Goal: Task Accomplishment & Management: Use online tool/utility

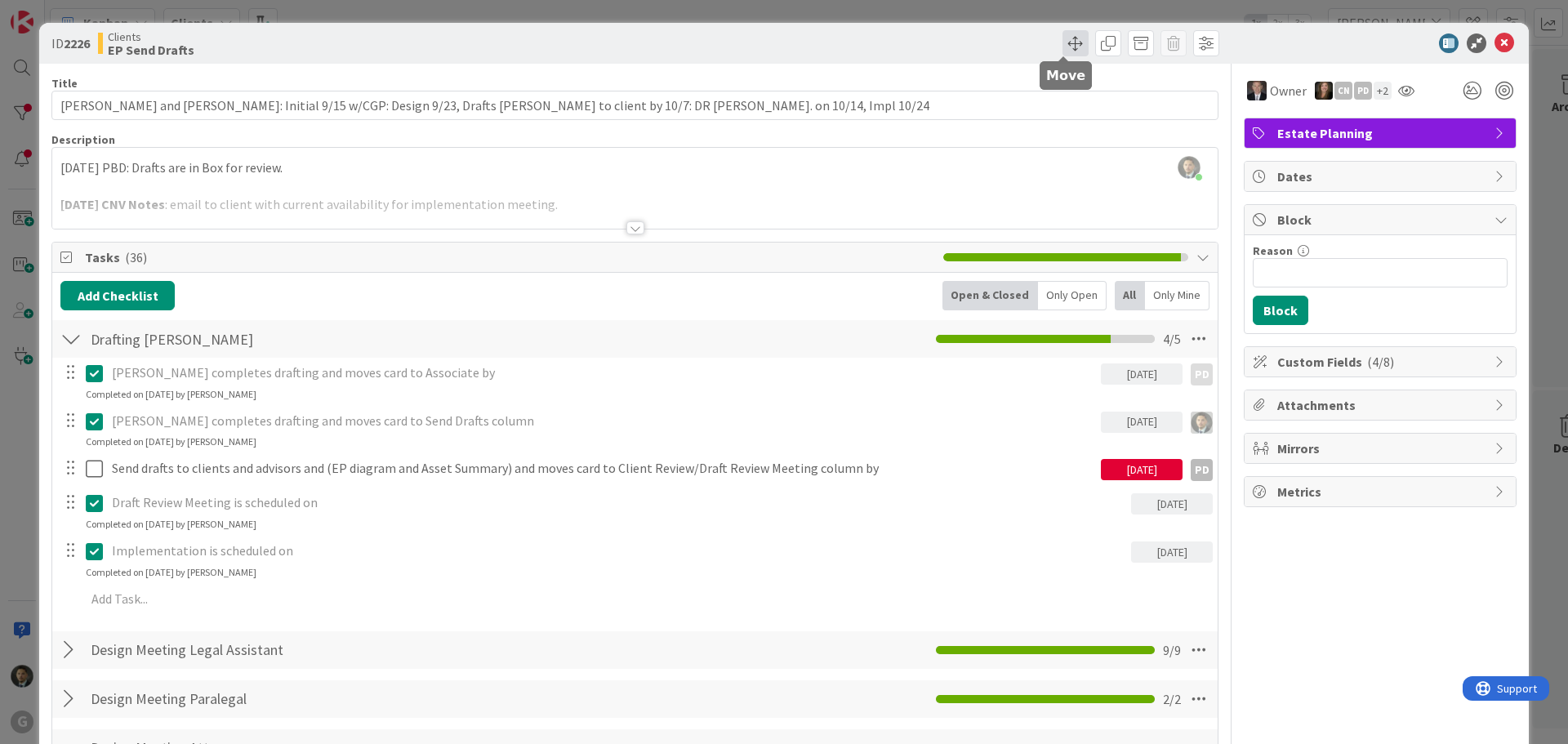
click at [1063, 47] on span at bounding box center [1075, 43] width 26 height 26
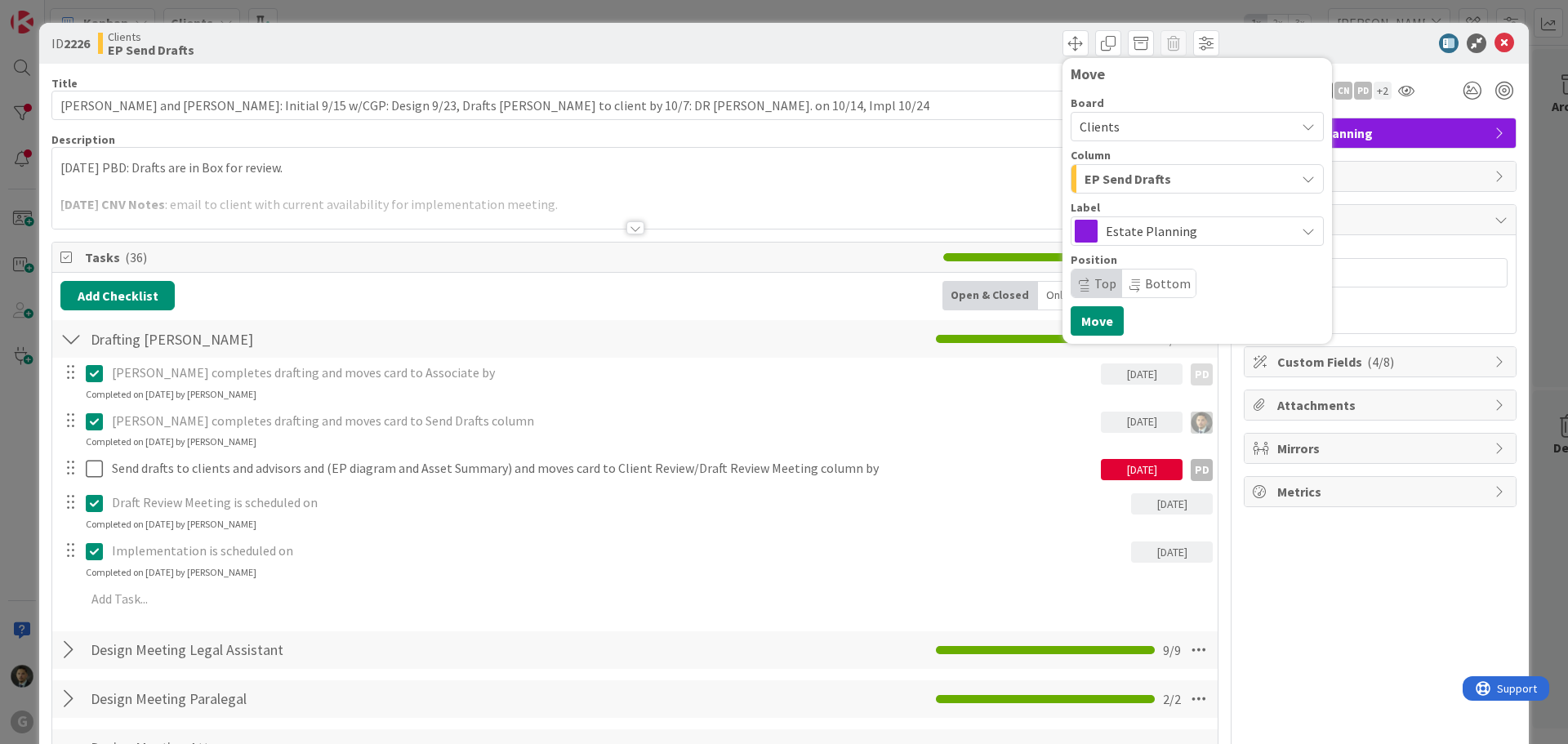
click at [1030, 13] on div "ID 2226 Clients EP Send Drafts Move Board Clients Column EP Send Drafts Label E…" at bounding box center [784, 372] width 1568 height 744
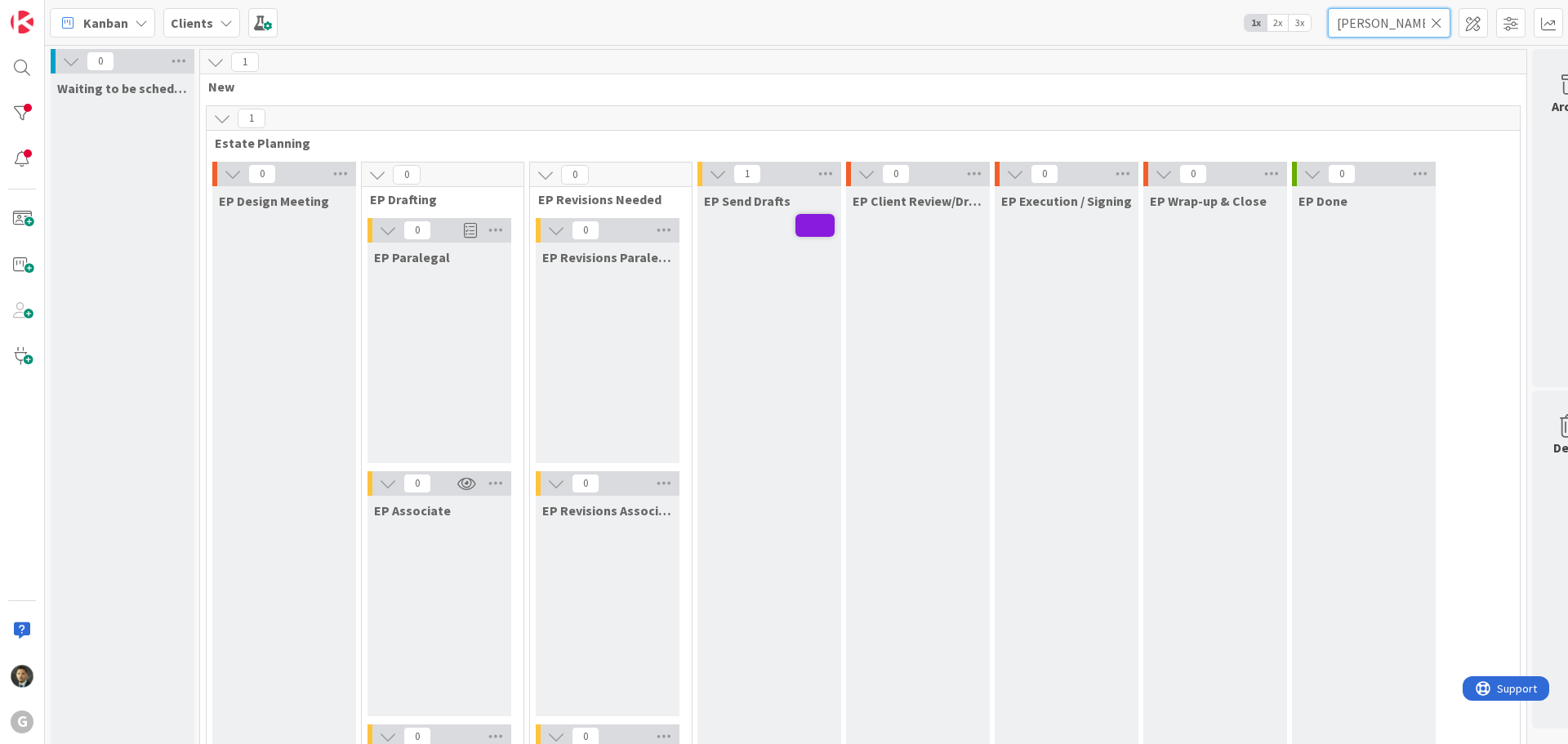
drag, startPoint x: 1371, startPoint y: 25, endPoint x: 1190, endPoint y: 14, distance: 181.3
click at [1190, 14] on div "Kanban Clients 1x 2x 3x [PERSON_NAME]" at bounding box center [806, 22] width 1523 height 45
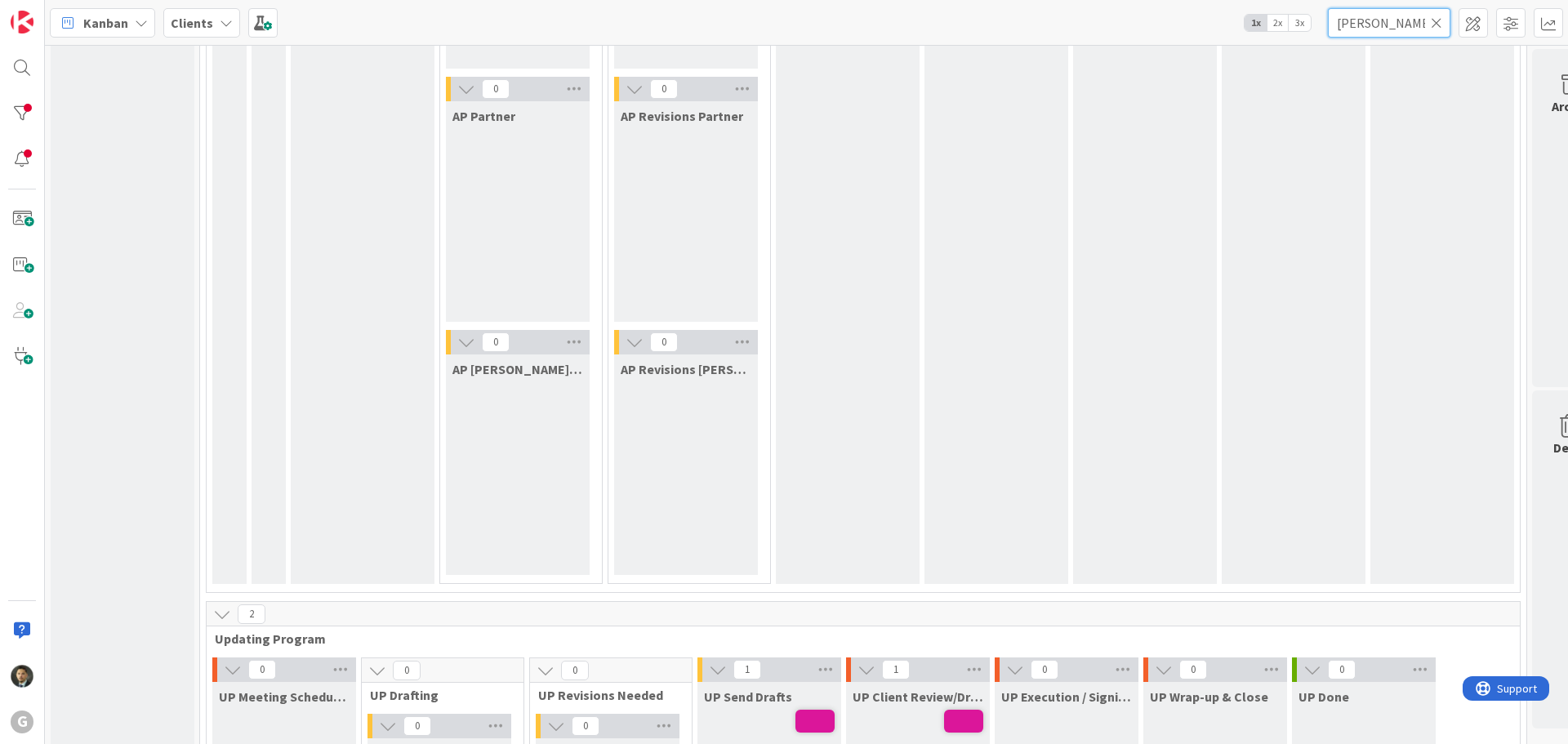
scroll to position [1879, 0]
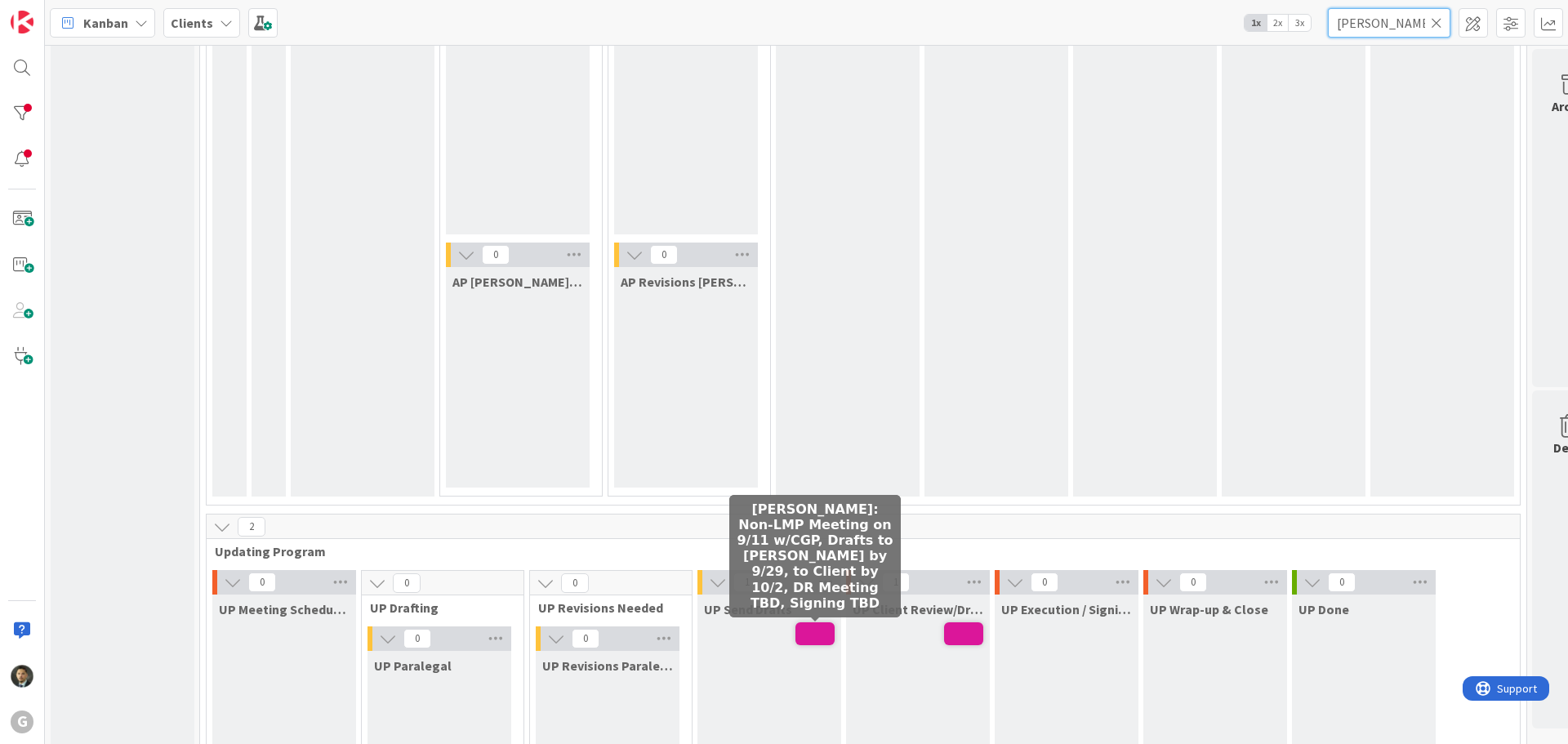
type input "[PERSON_NAME]"
click at [808, 637] on span at bounding box center [815, 634] width 39 height 23
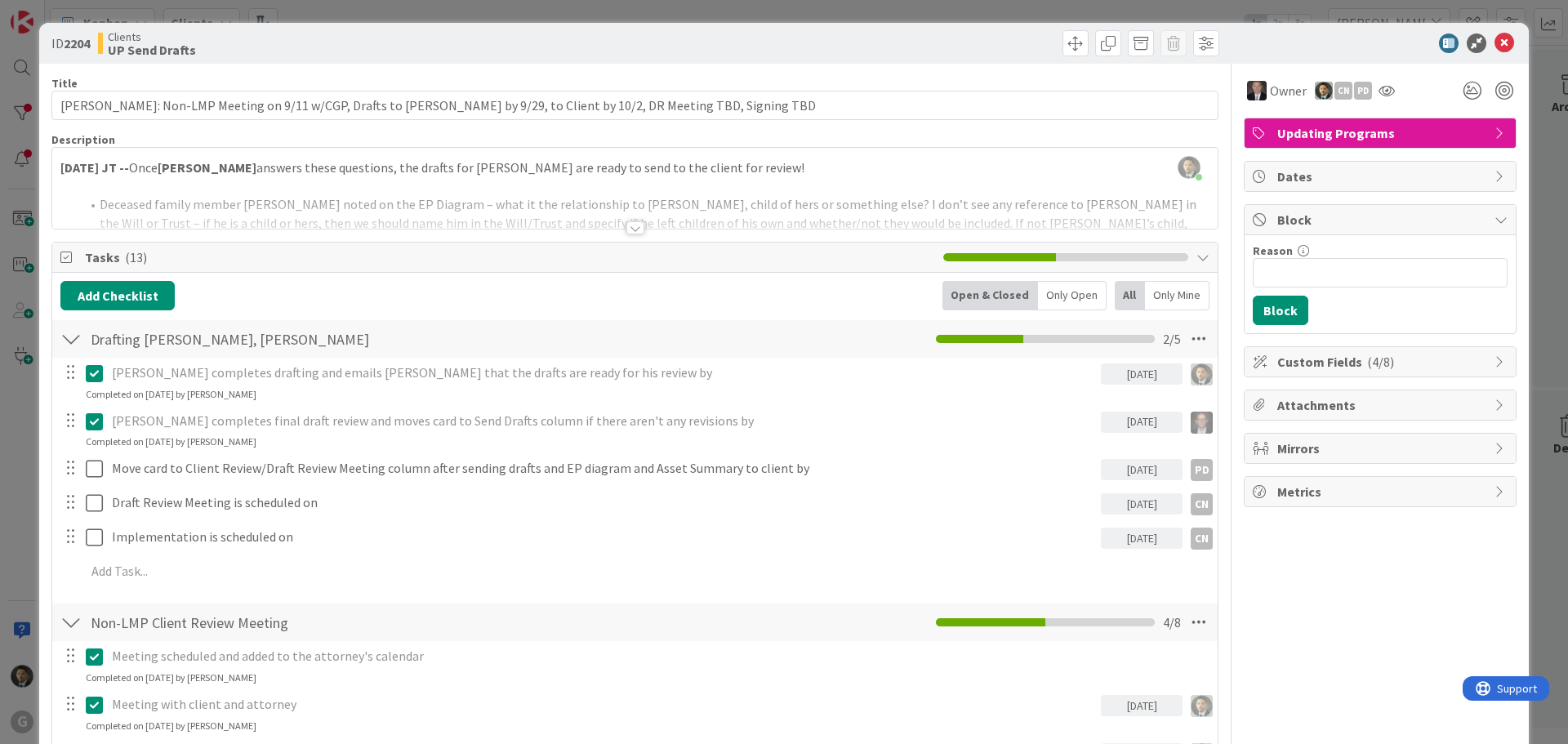
click at [195, 587] on div "[PERSON_NAME] completes drafting and emails [PERSON_NAME] that the drafts are r…" at bounding box center [635, 475] width 1149 height 235
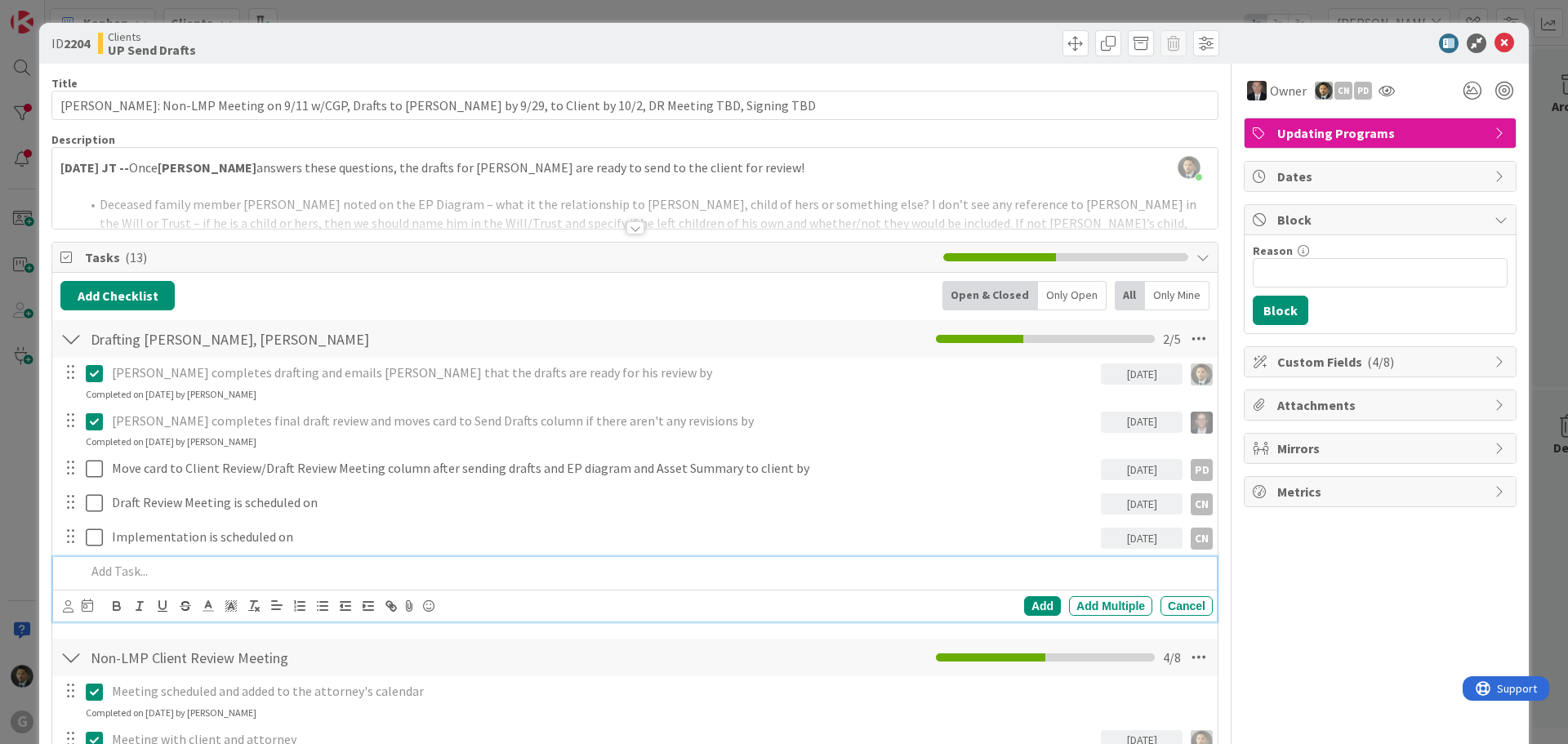
click at [181, 582] on div at bounding box center [646, 572] width 1133 height 29
click at [82, 605] on icon at bounding box center [87, 605] width 11 height 13
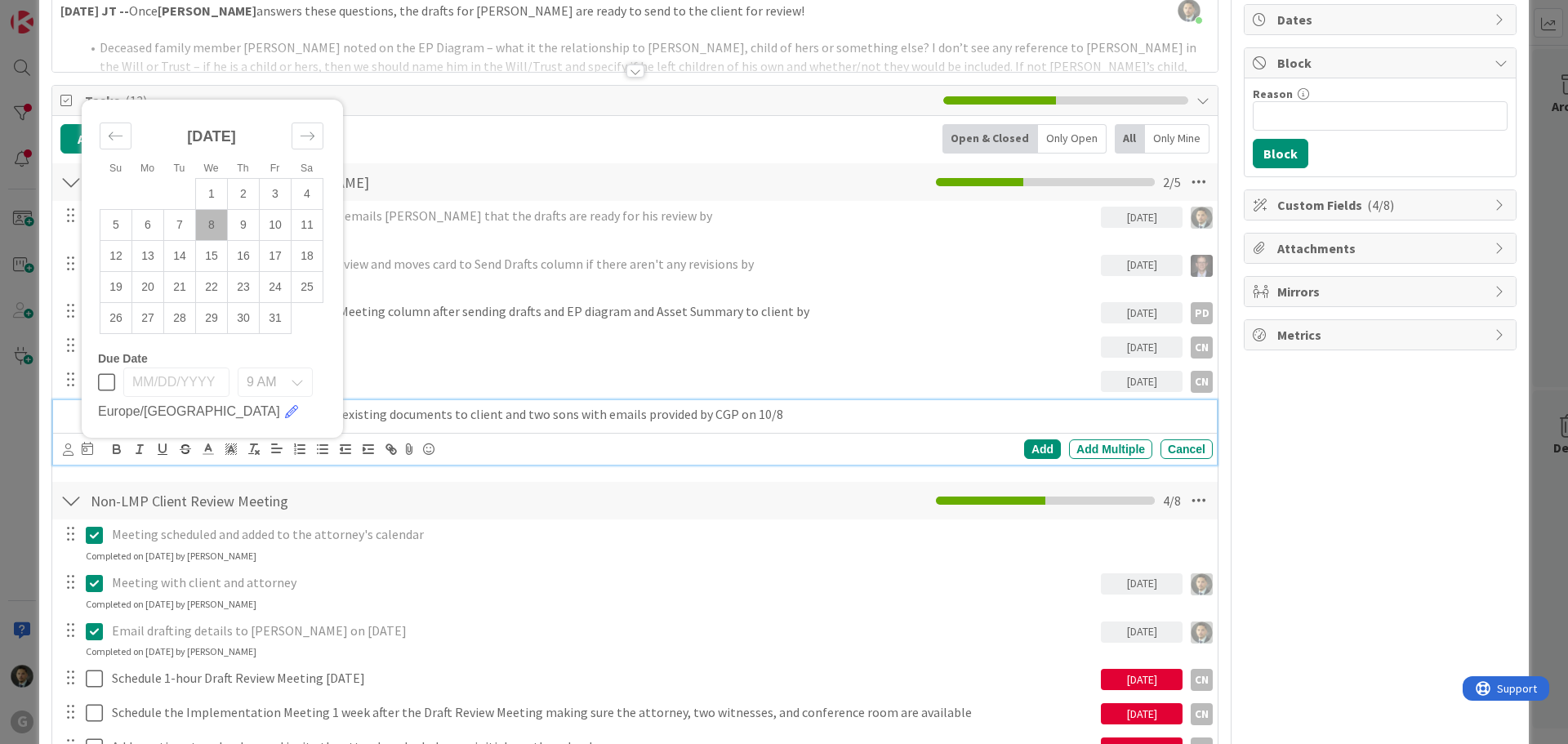
scroll to position [164, 0]
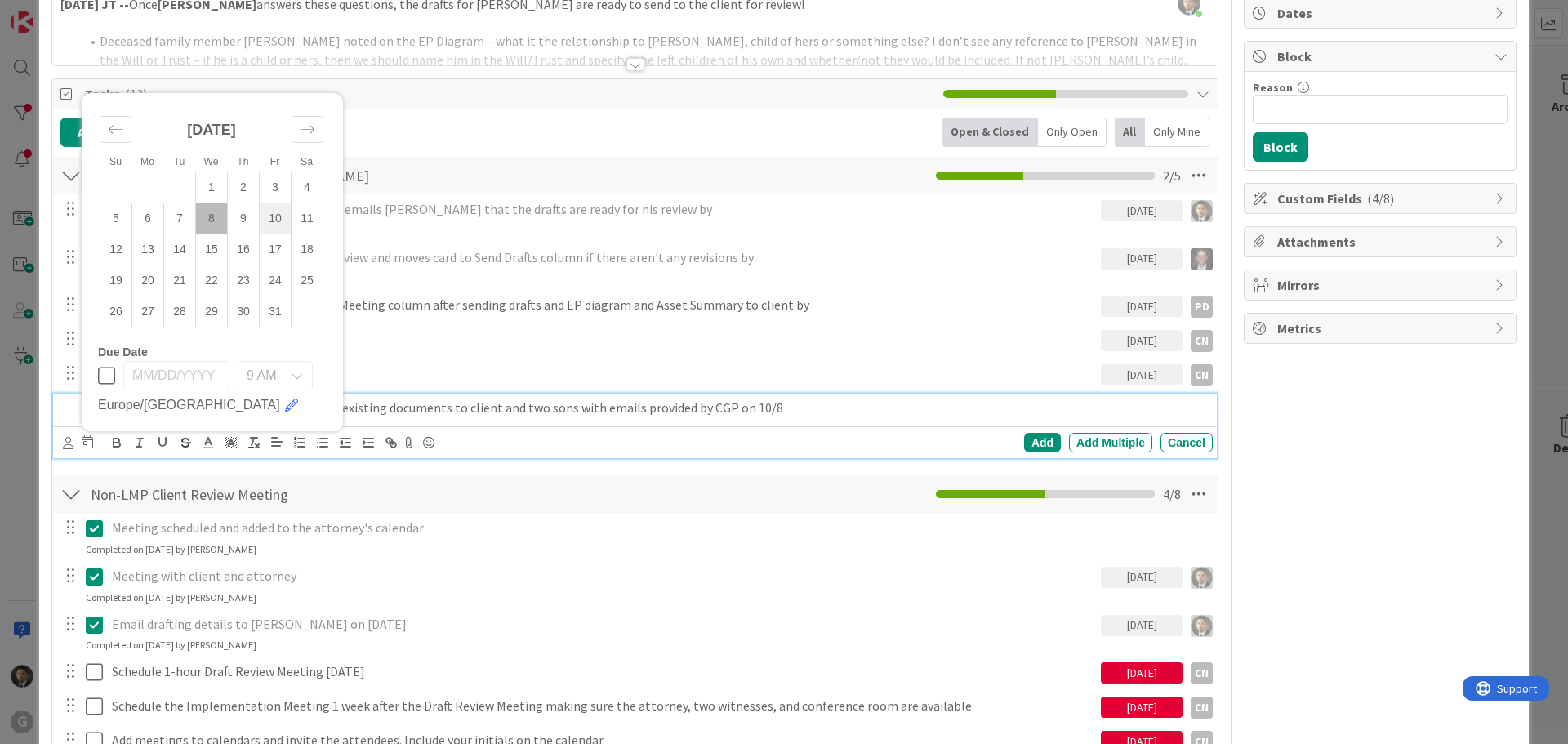
click at [270, 223] on td "10" at bounding box center [275, 218] width 32 height 31
type input "[DATE]"
click at [69, 444] on icon at bounding box center [68, 442] width 11 height 12
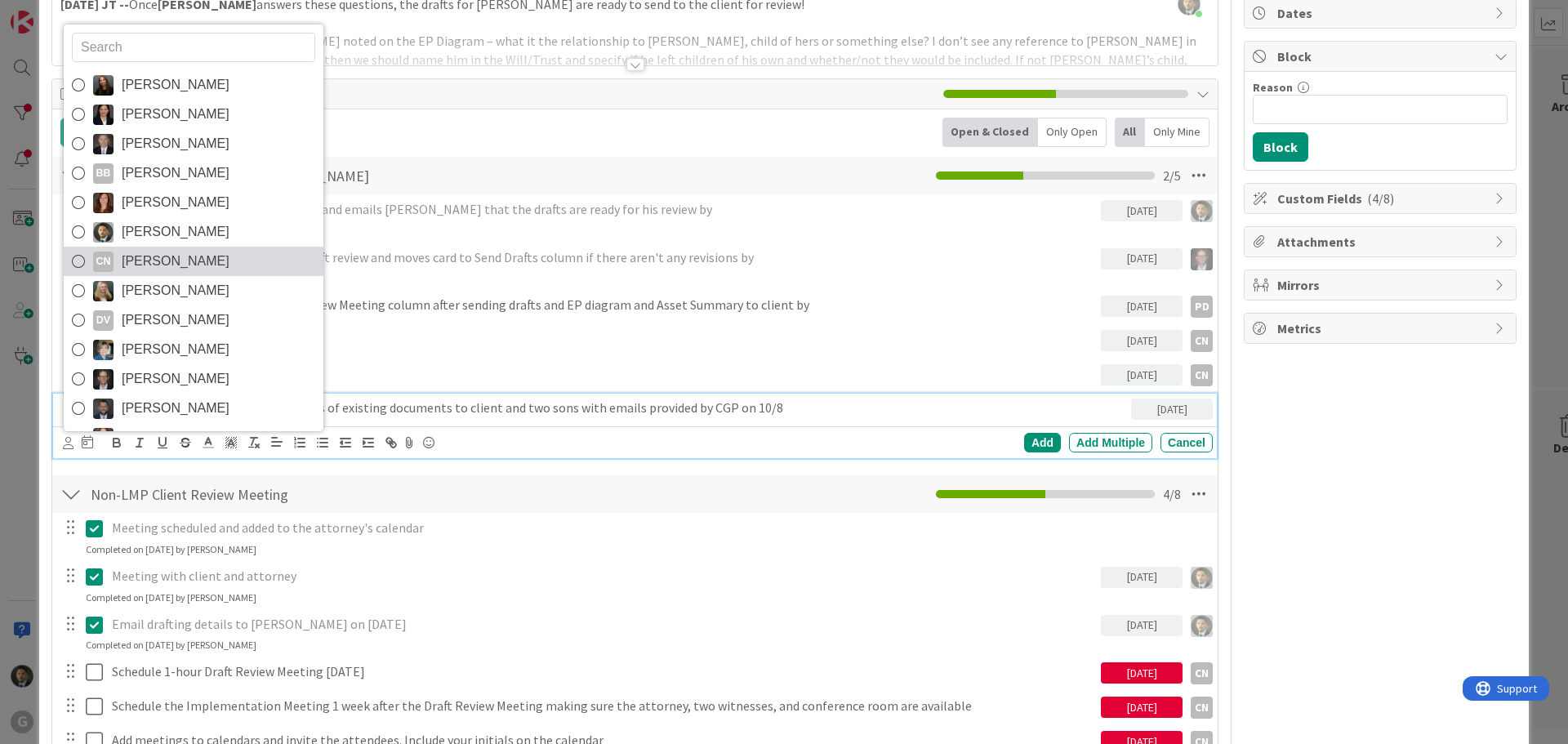
click at [168, 254] on span "[PERSON_NAME]" at bounding box center [175, 261] width 108 height 25
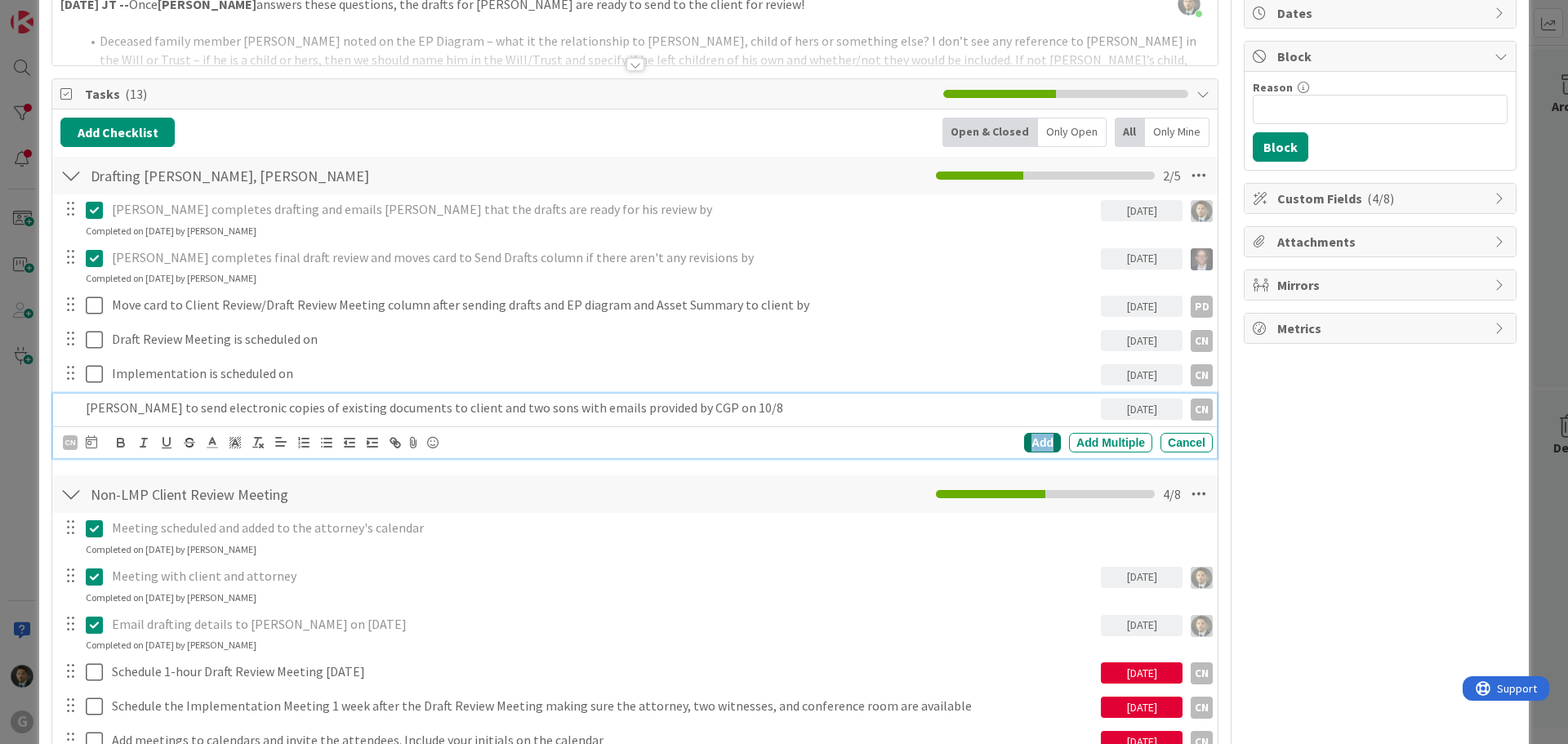
click at [1024, 441] on div "Add" at bounding box center [1042, 442] width 36 height 19
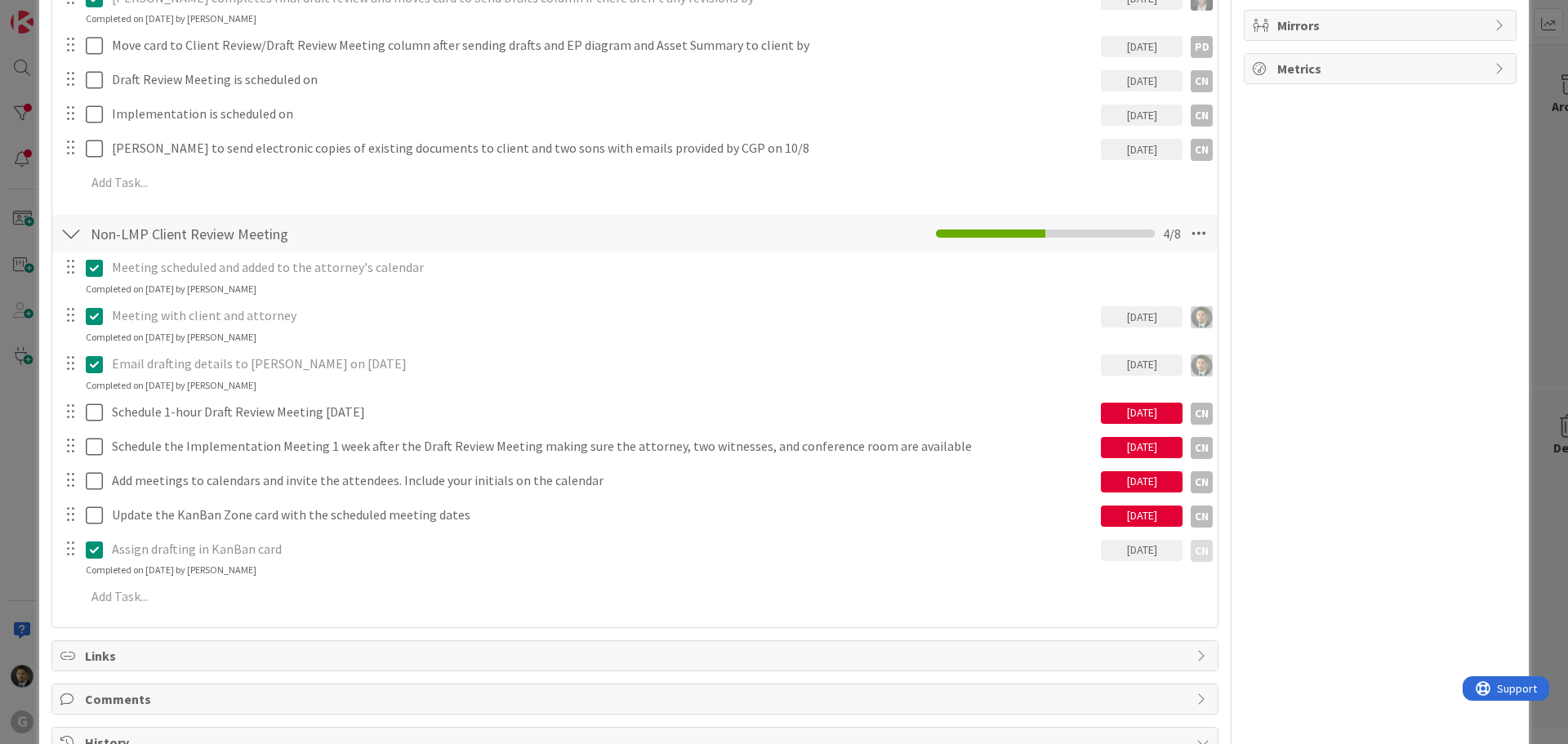
scroll to position [0, 0]
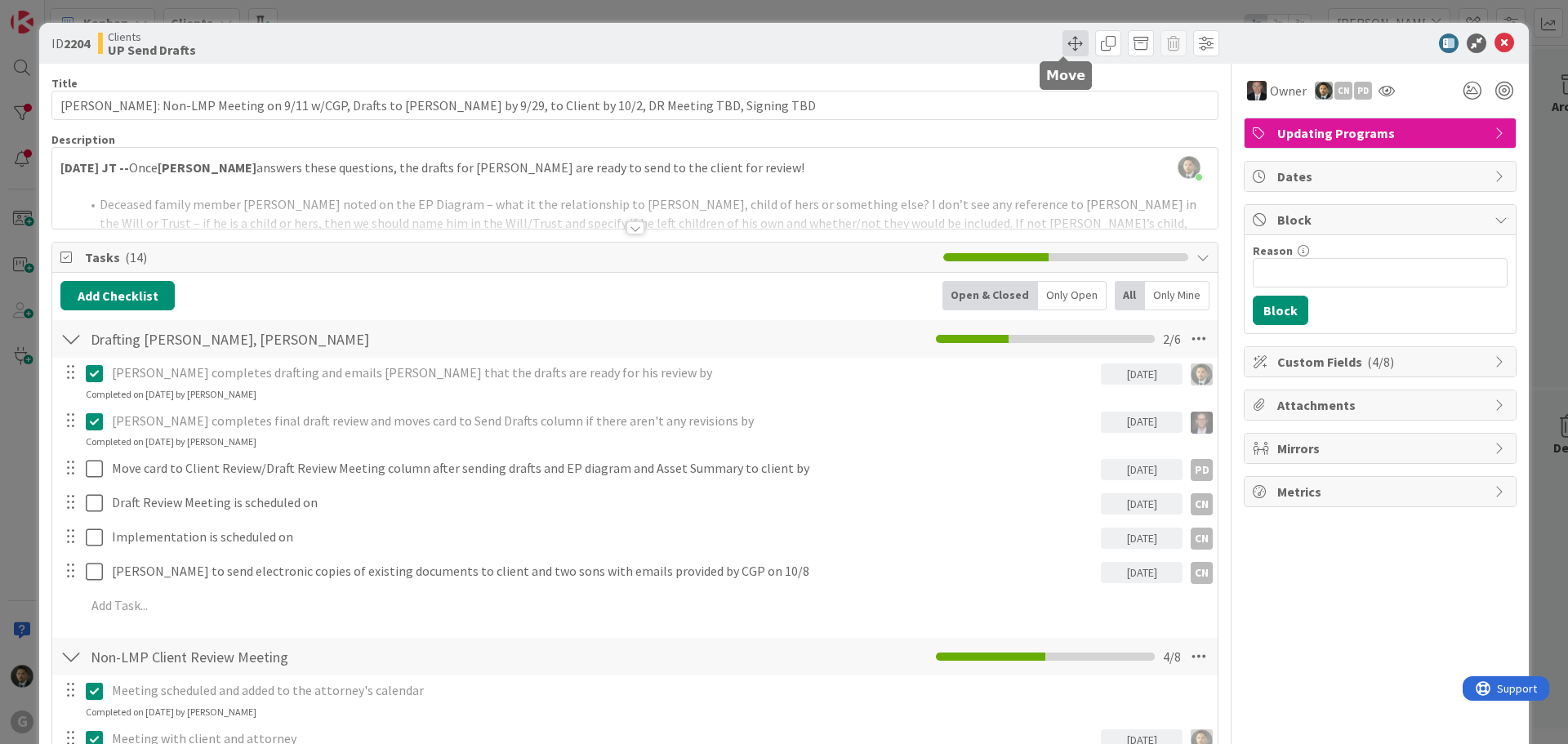
click at [1063, 43] on span at bounding box center [1075, 43] width 26 height 26
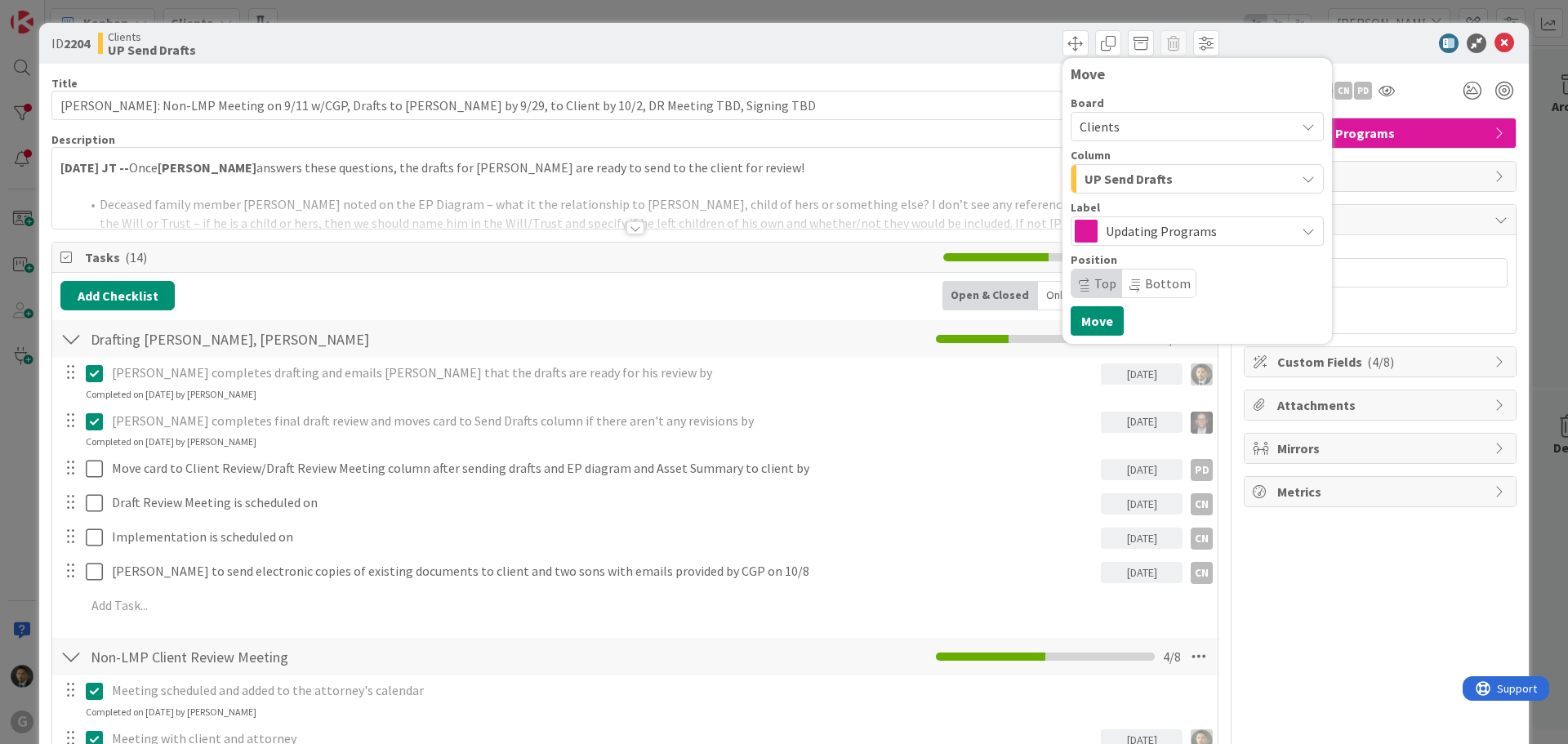
click at [1023, 12] on div "ID 2204 Clients UP Send Drafts Move Board Clients Column UP Send Drafts Label U…" at bounding box center [784, 372] width 1568 height 744
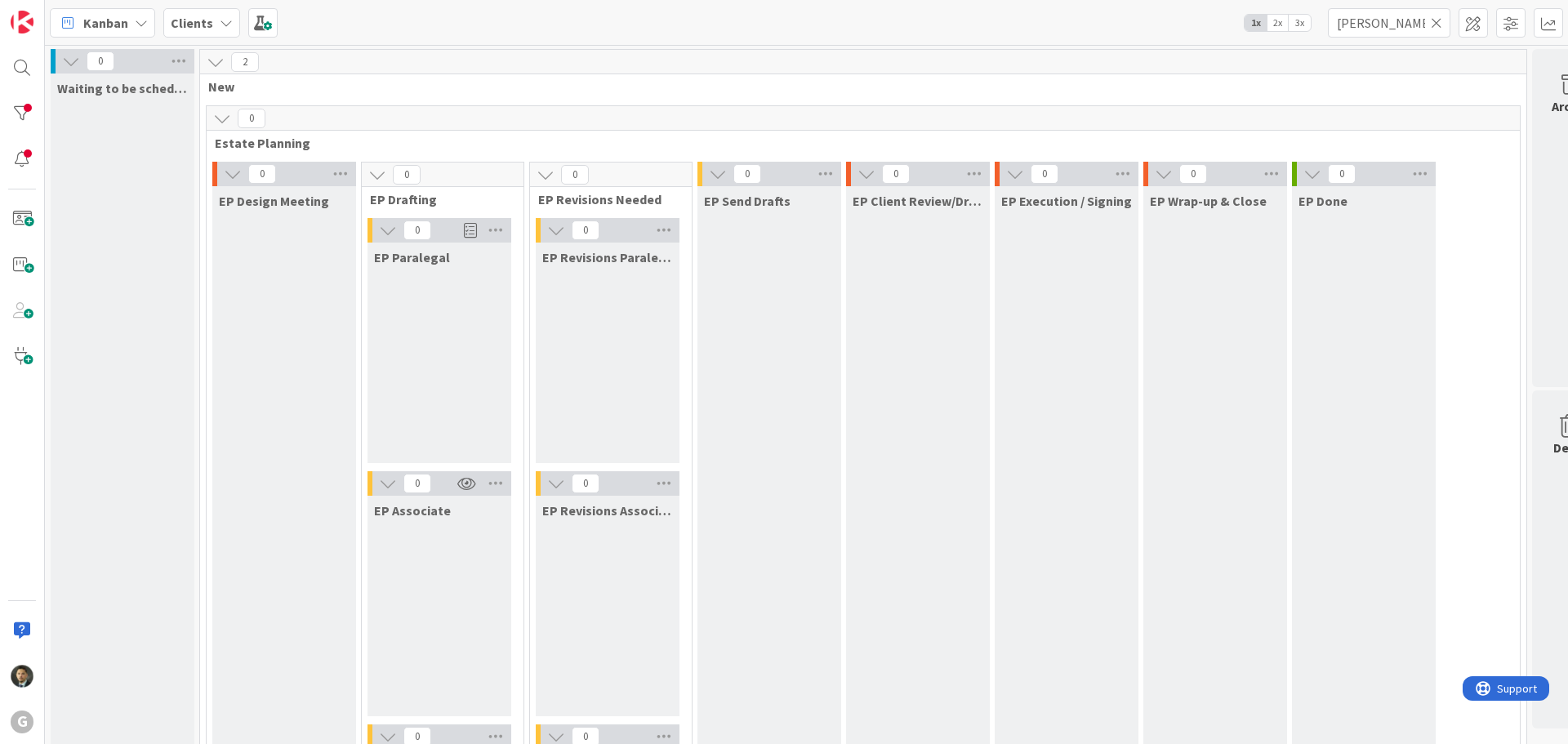
click at [1437, 21] on icon at bounding box center [1437, 22] width 11 height 14
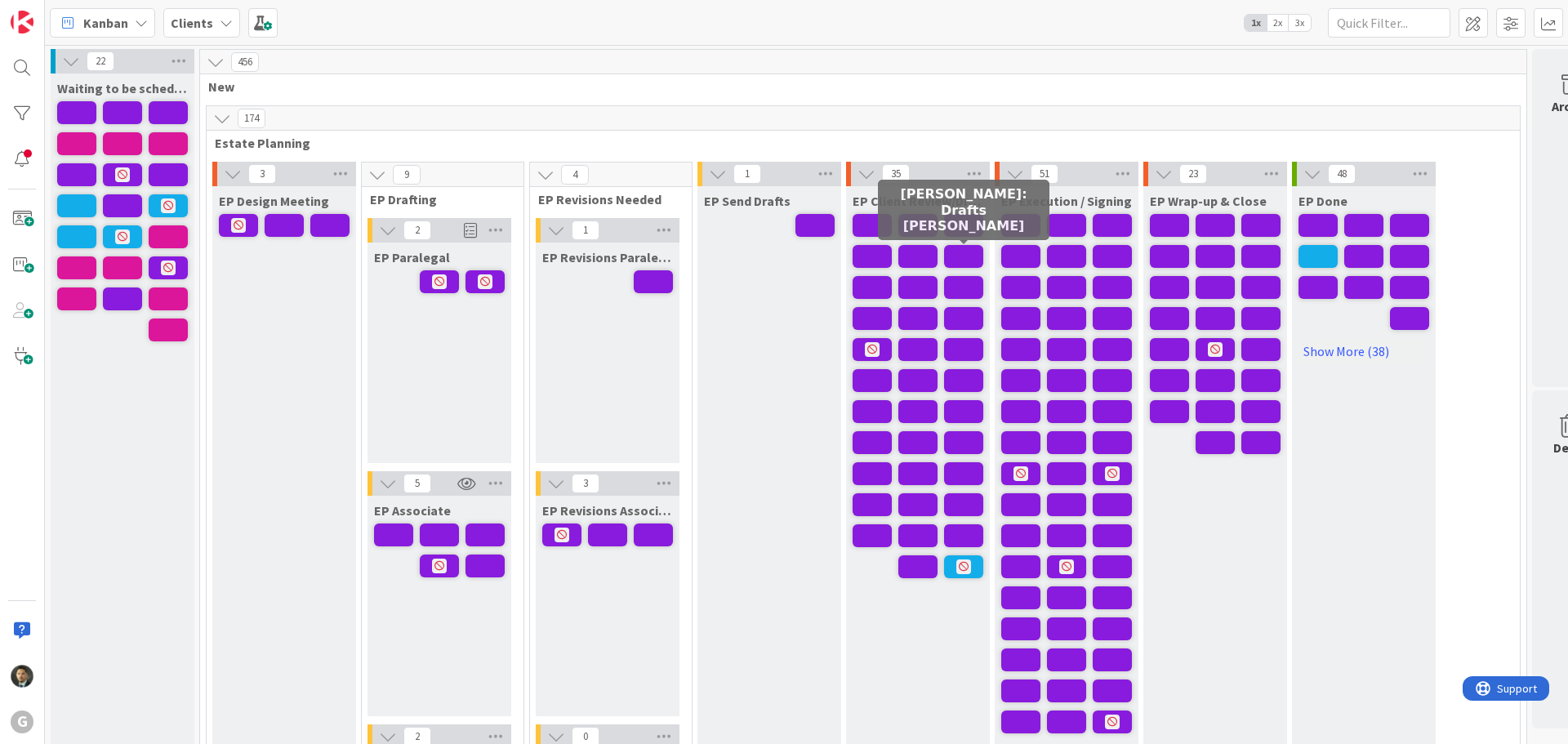
click at [973, 250] on span at bounding box center [963, 257] width 39 height 23
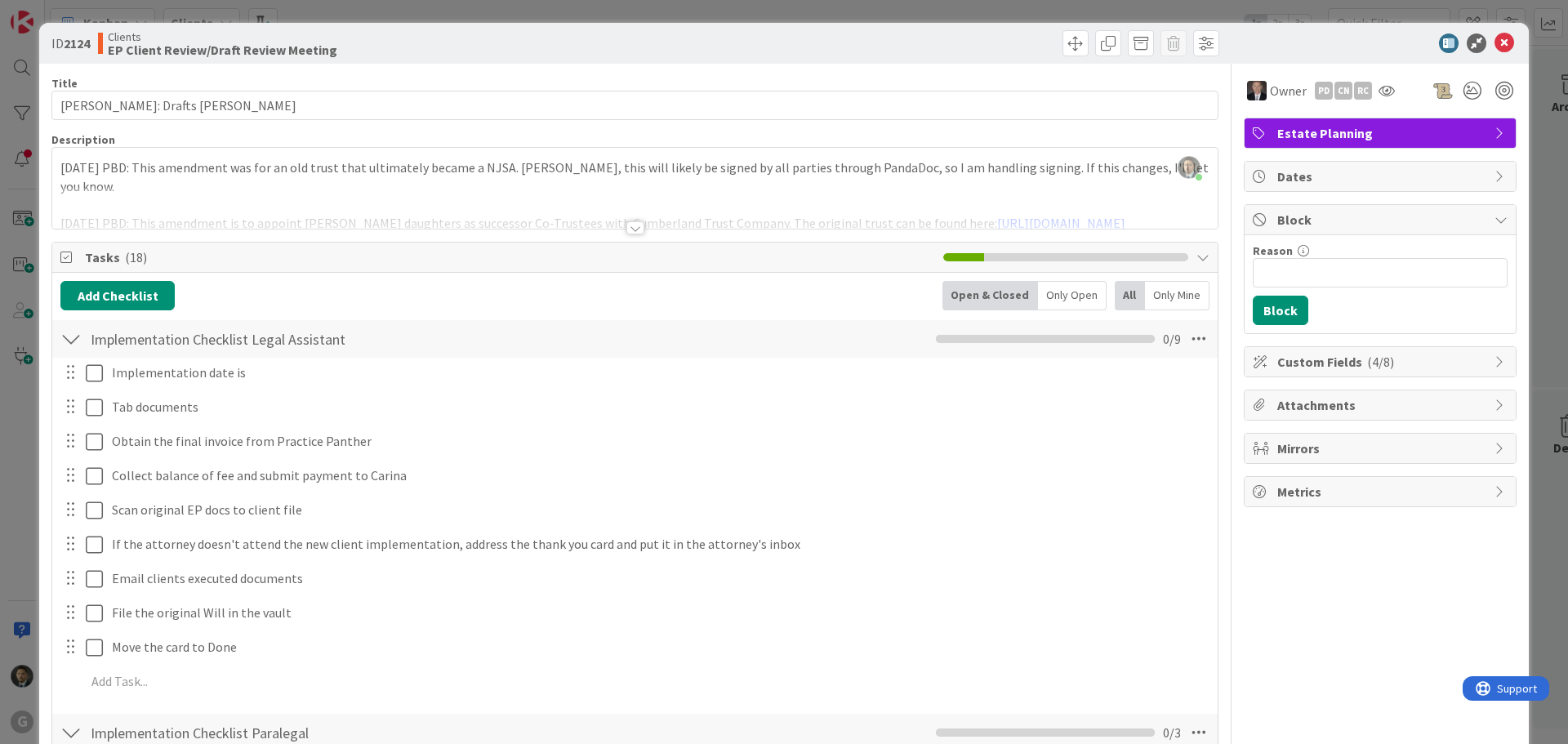
click at [894, 4] on div "ID 2124 Clients EP Client Review/Draft Review Meeting Title 30 / 128 [PERSON_NA…" at bounding box center [784, 372] width 1568 height 744
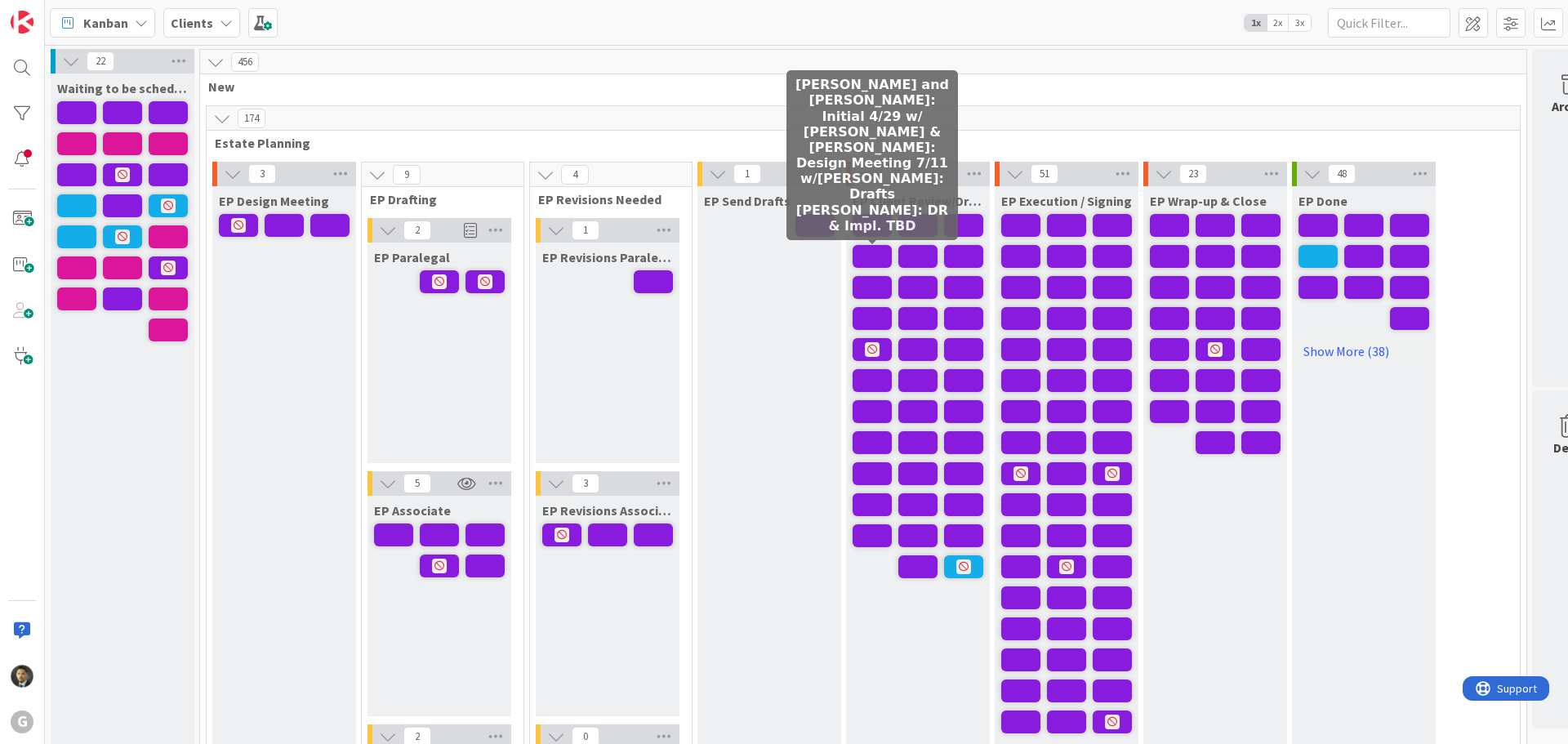
click at [886, 253] on span at bounding box center [872, 257] width 39 height 23
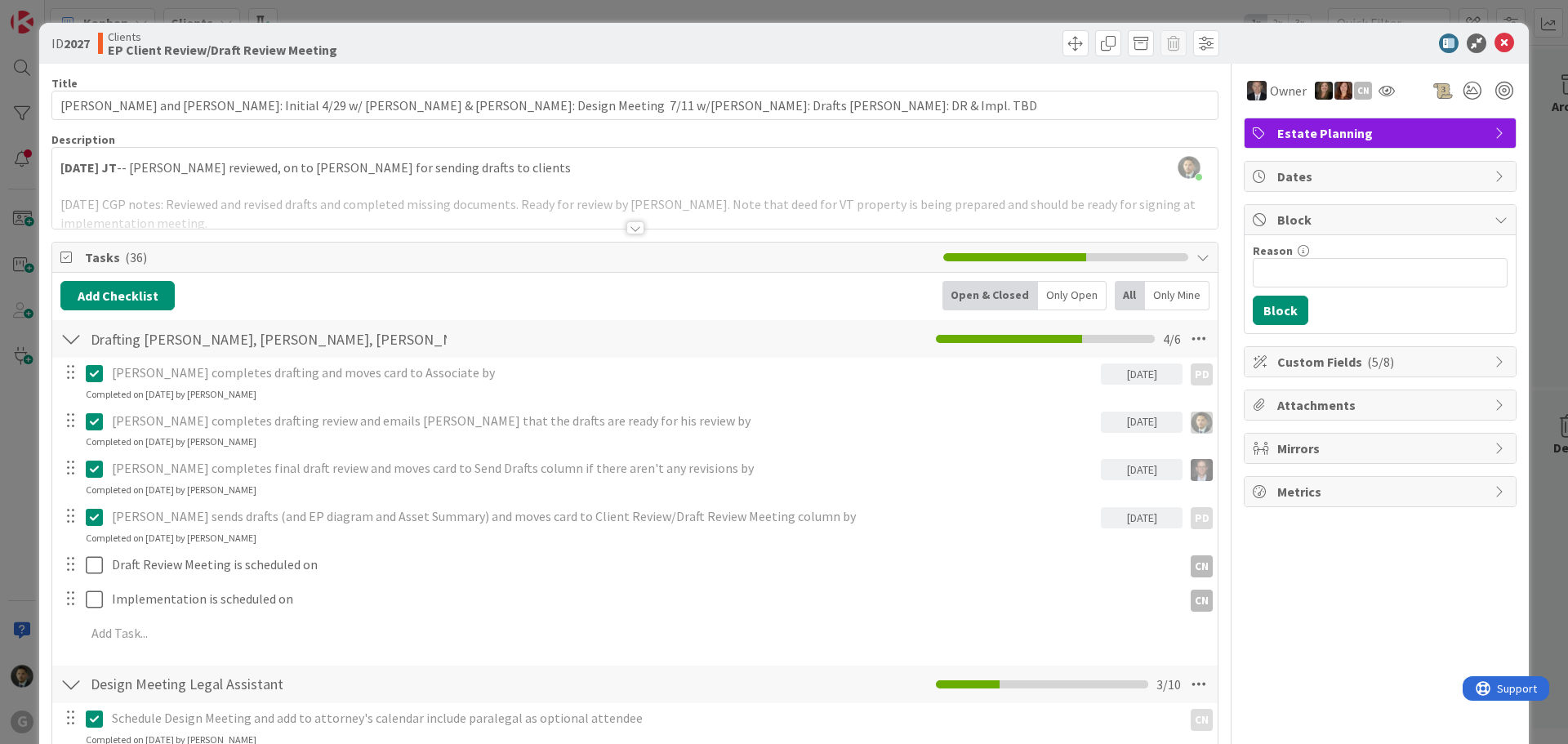
click at [842, 14] on div "ID 2027 Clients EP Client Review/Draft Review Meeting Title 125 / 128 [PERSON_N…" at bounding box center [784, 372] width 1568 height 744
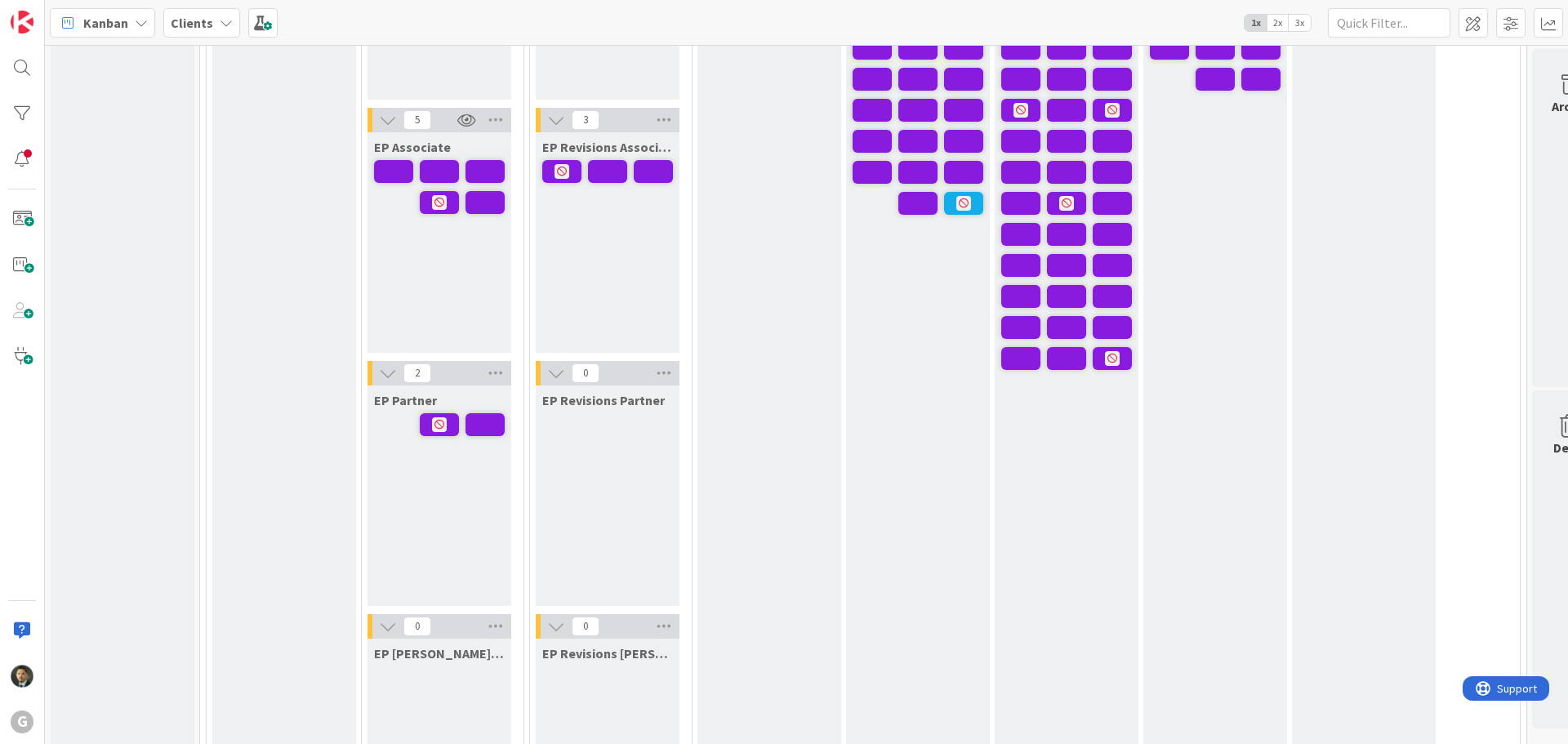
scroll to position [245, 0]
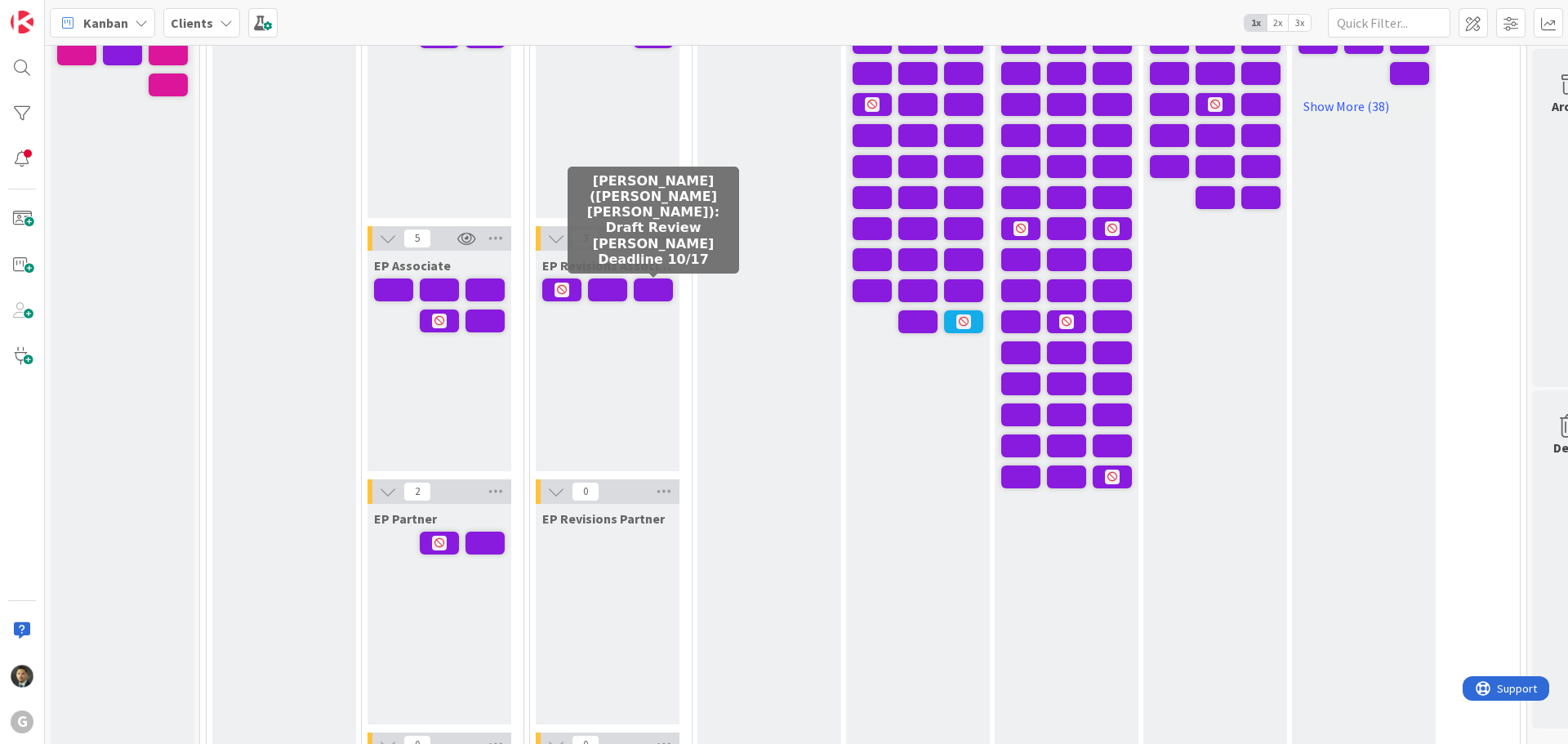
click at [661, 290] on span at bounding box center [653, 290] width 39 height 23
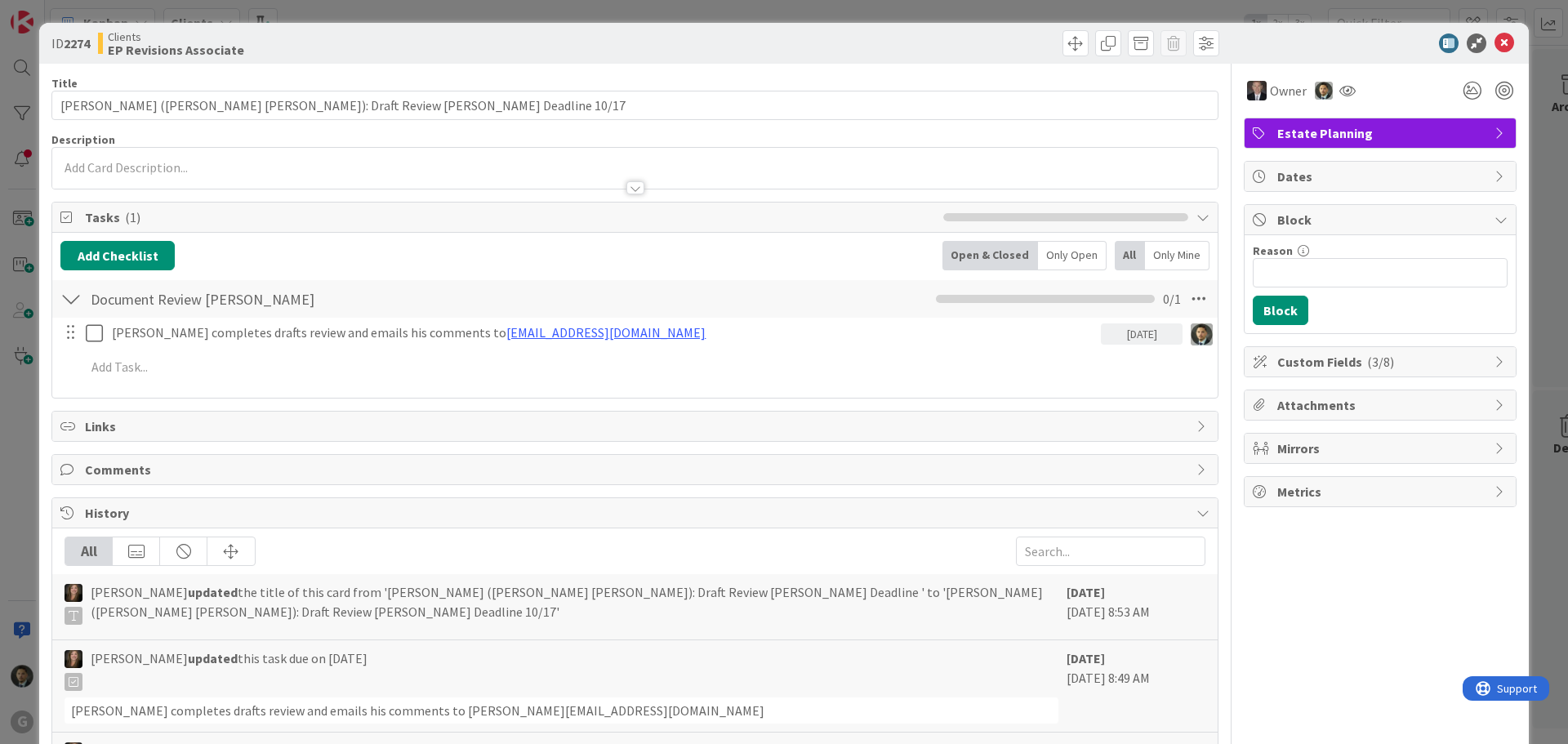
click at [628, 189] on div at bounding box center [635, 188] width 18 height 13
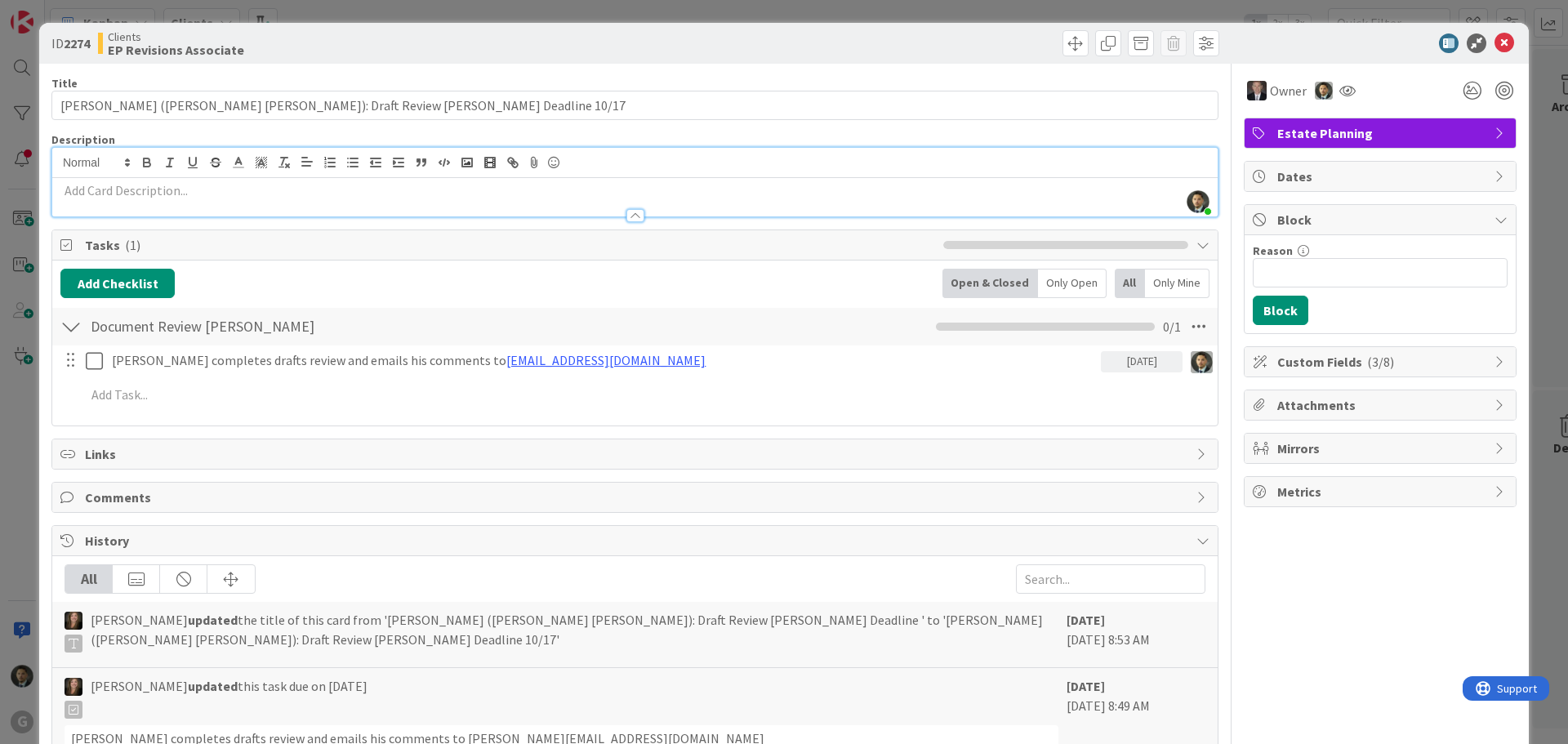
click at [427, 4] on div "ID 2274 Clients EP Revisions Associate Title 66 / 128 [PERSON_NAME] ([PERSON_NA…" at bounding box center [784, 372] width 1568 height 744
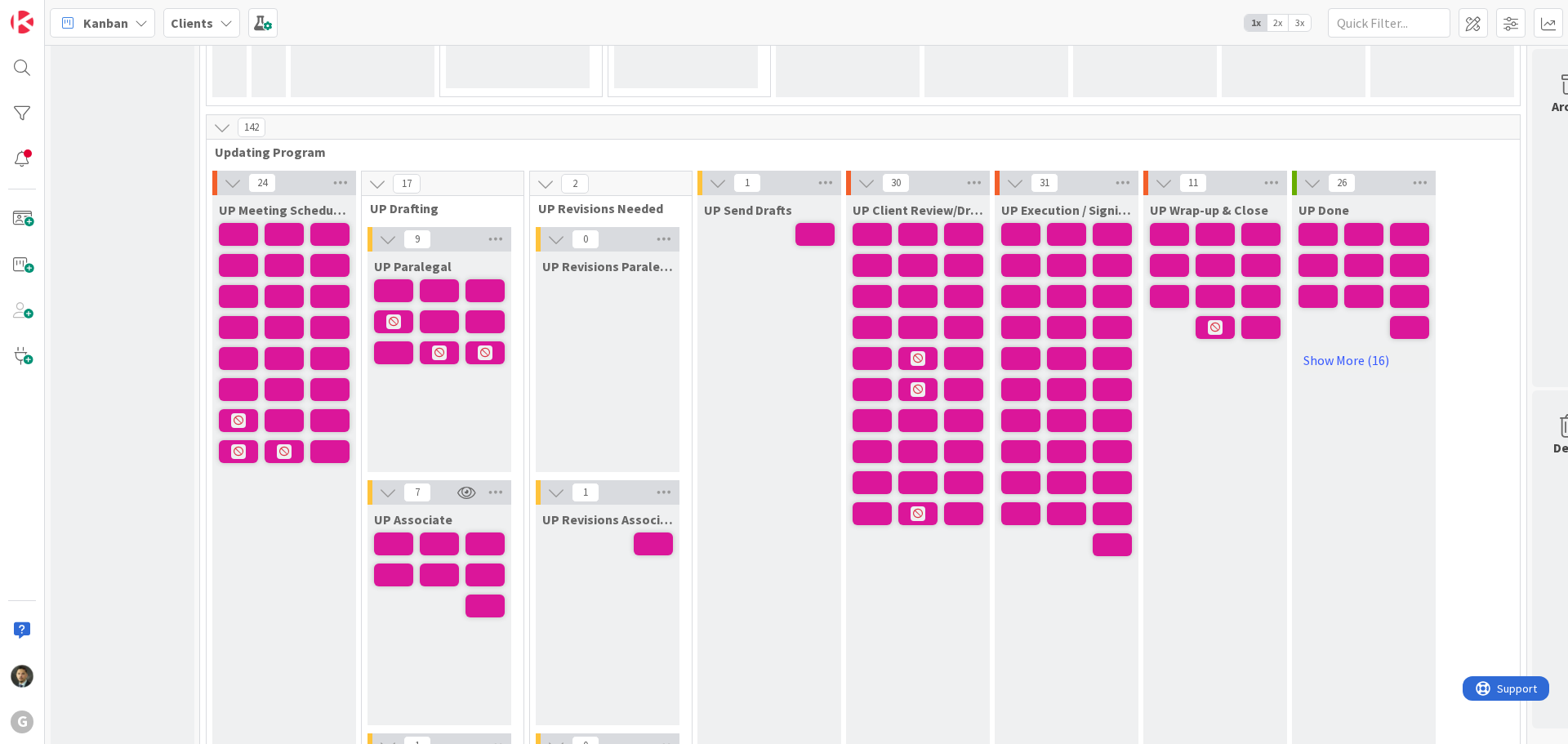
scroll to position [2369, 0]
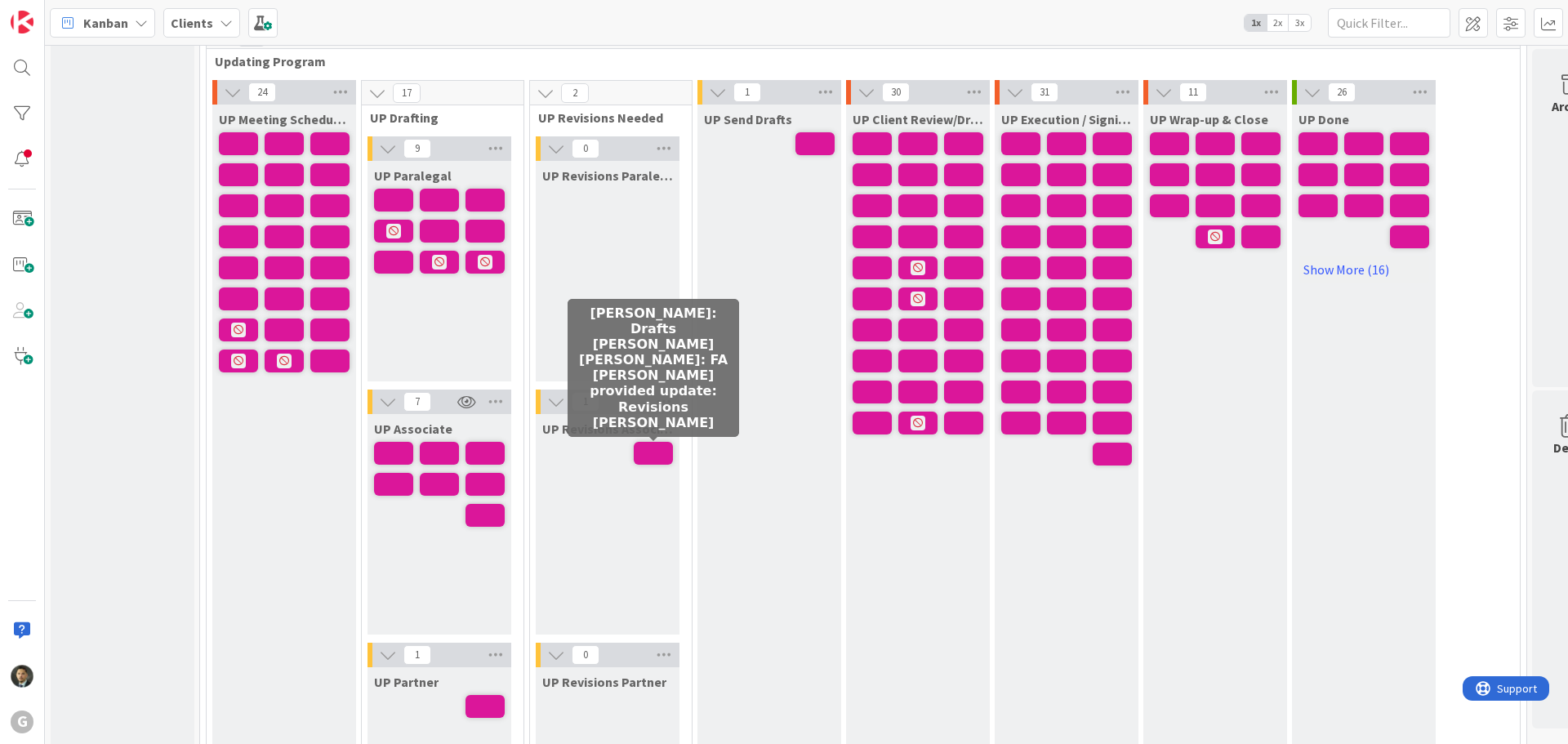
click at [653, 452] on span at bounding box center [653, 454] width 39 height 23
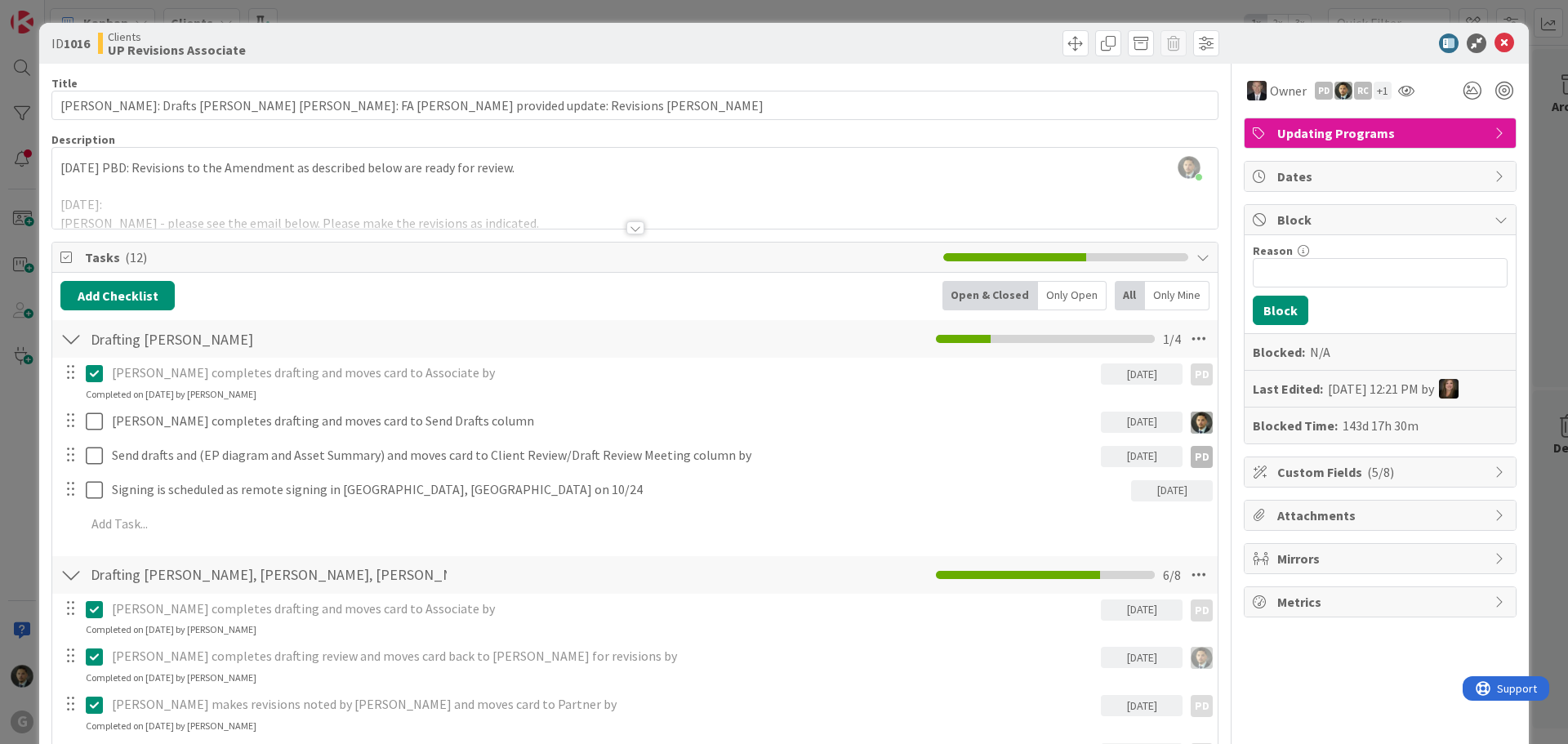
click at [626, 225] on div at bounding box center [635, 228] width 18 height 13
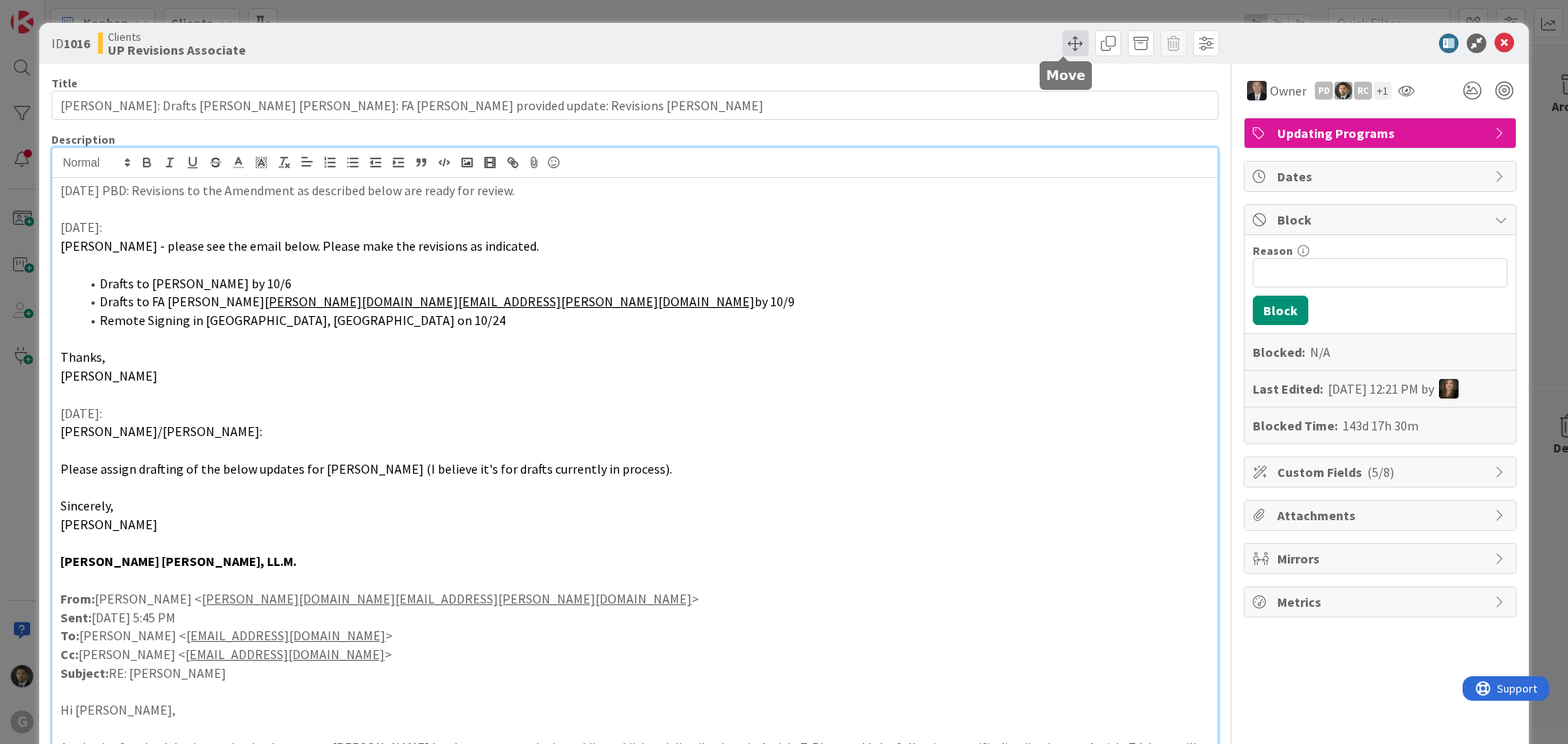
click at [1063, 41] on span at bounding box center [1075, 43] width 26 height 26
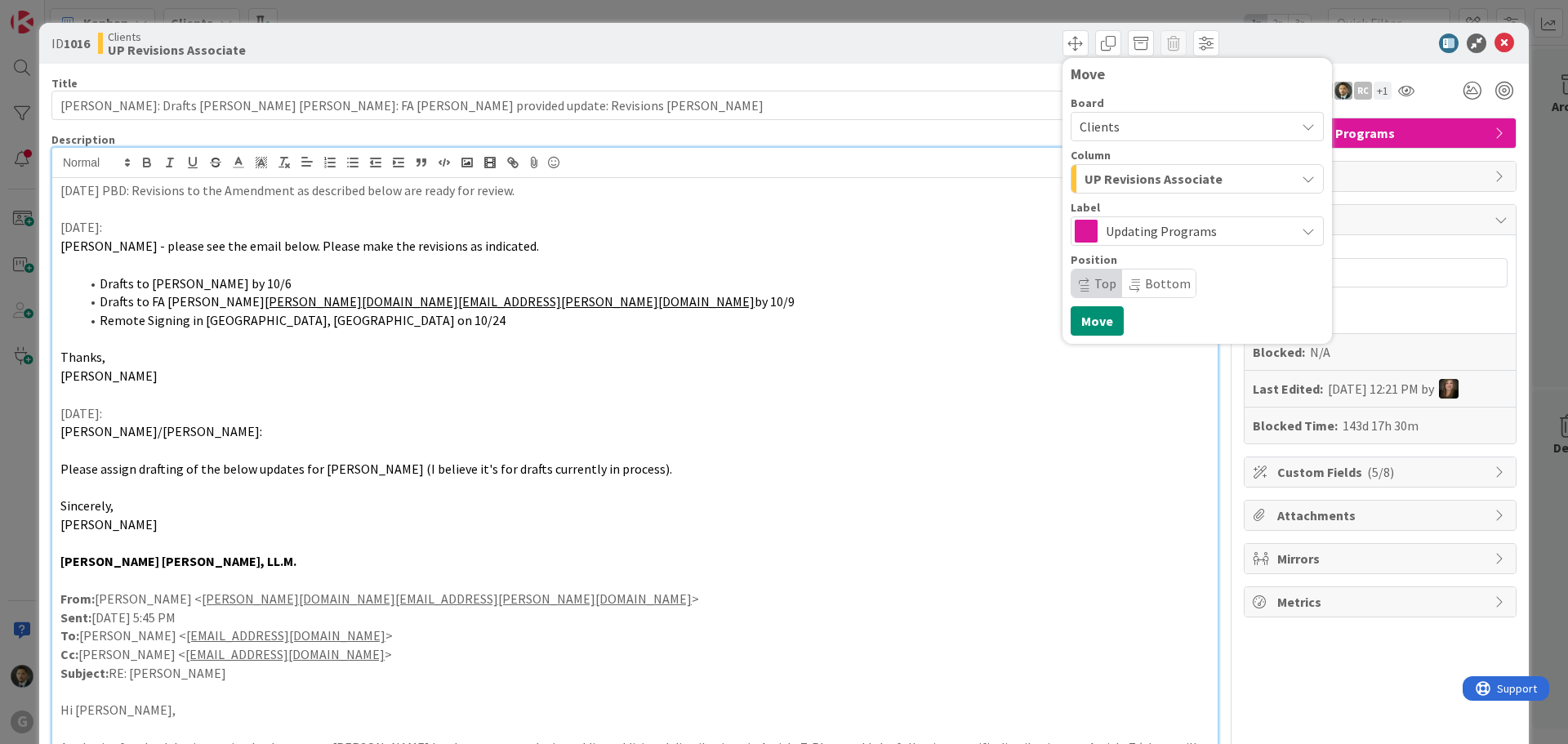
click at [1142, 186] on span "UP Revisions Associate" at bounding box center [1154, 179] width 138 height 21
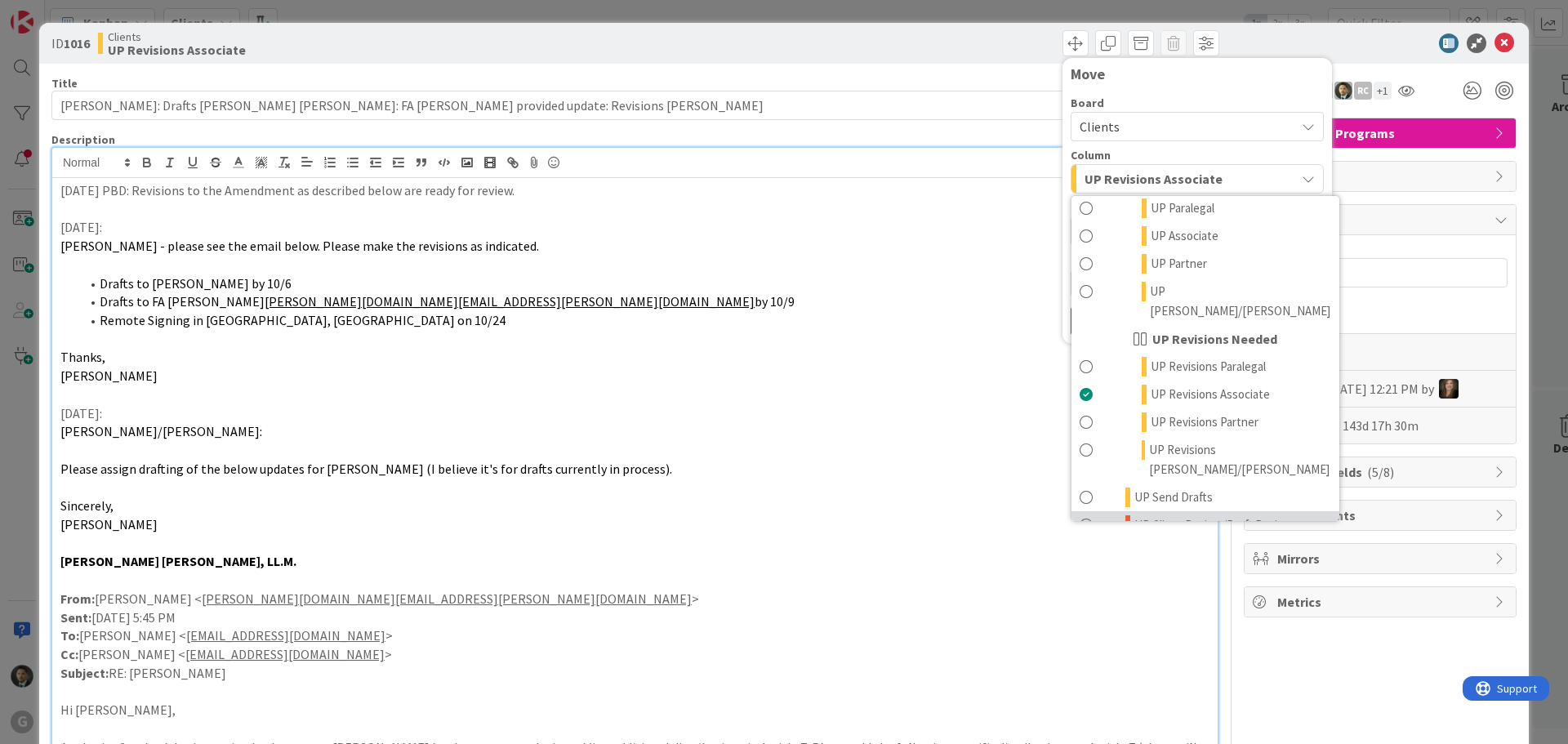
scroll to position [1274, 0]
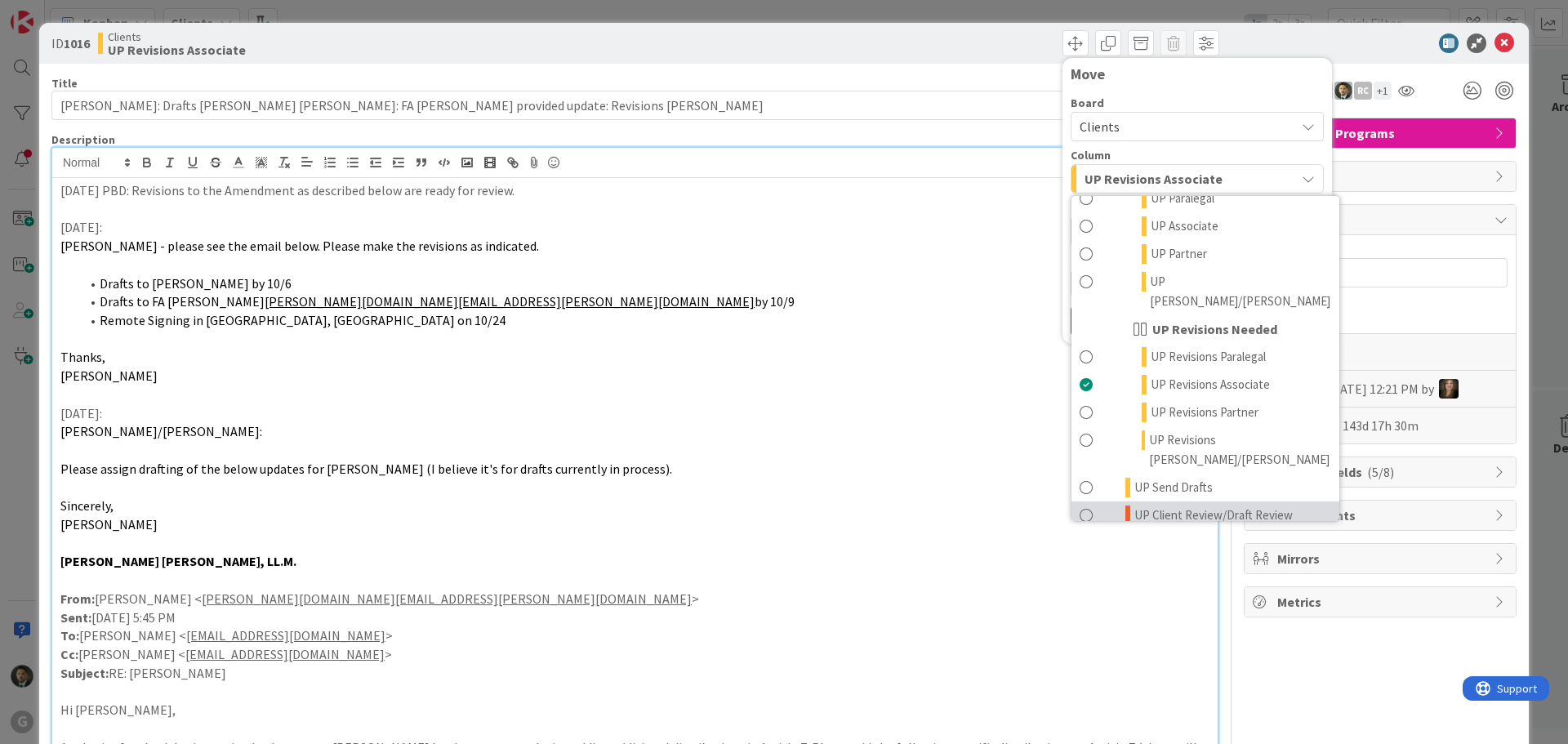
click at [1154, 506] on span "UP Client Review/Draft Review Meeting" at bounding box center [1233, 525] width 197 height 39
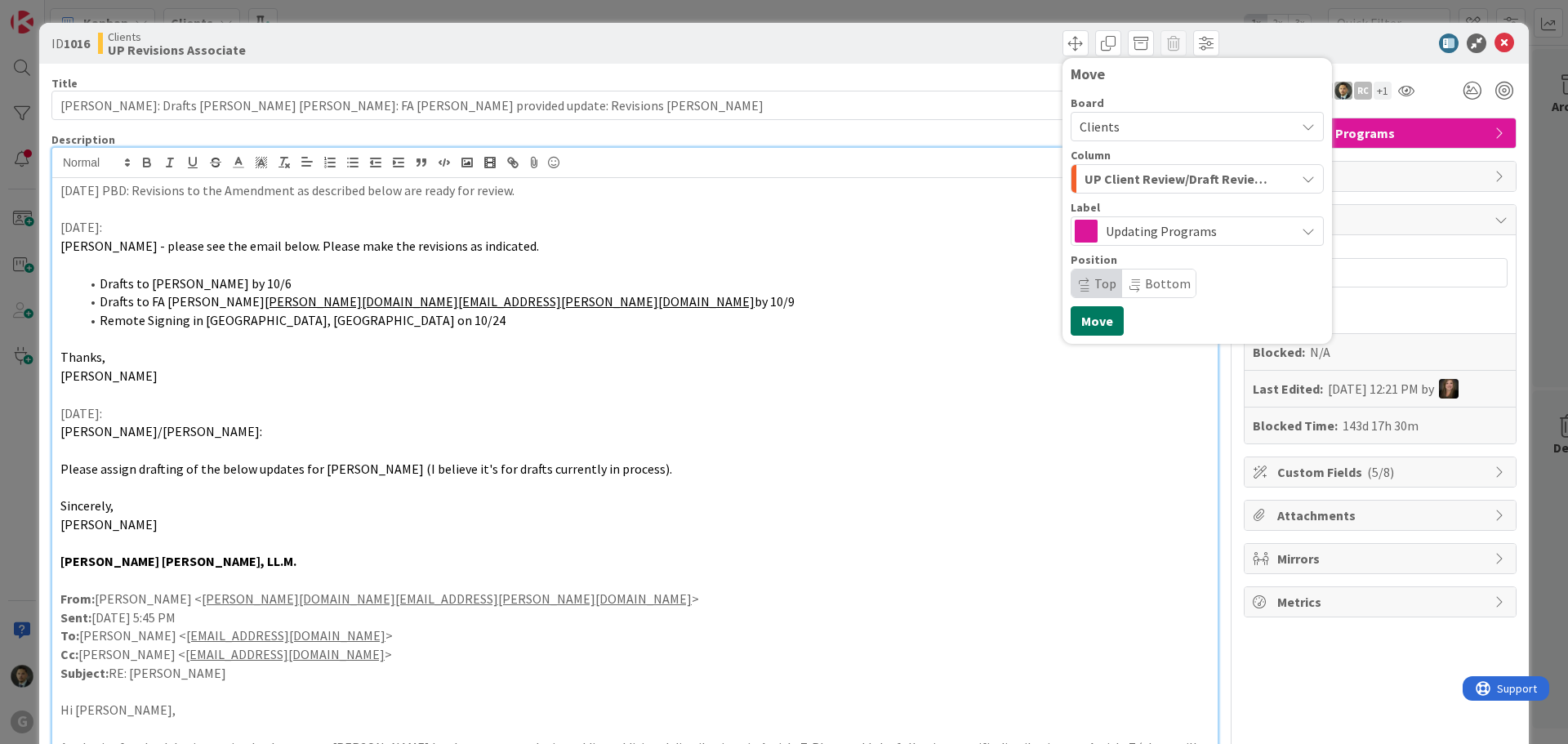
click at [1100, 326] on button "Move" at bounding box center [1096, 321] width 53 height 30
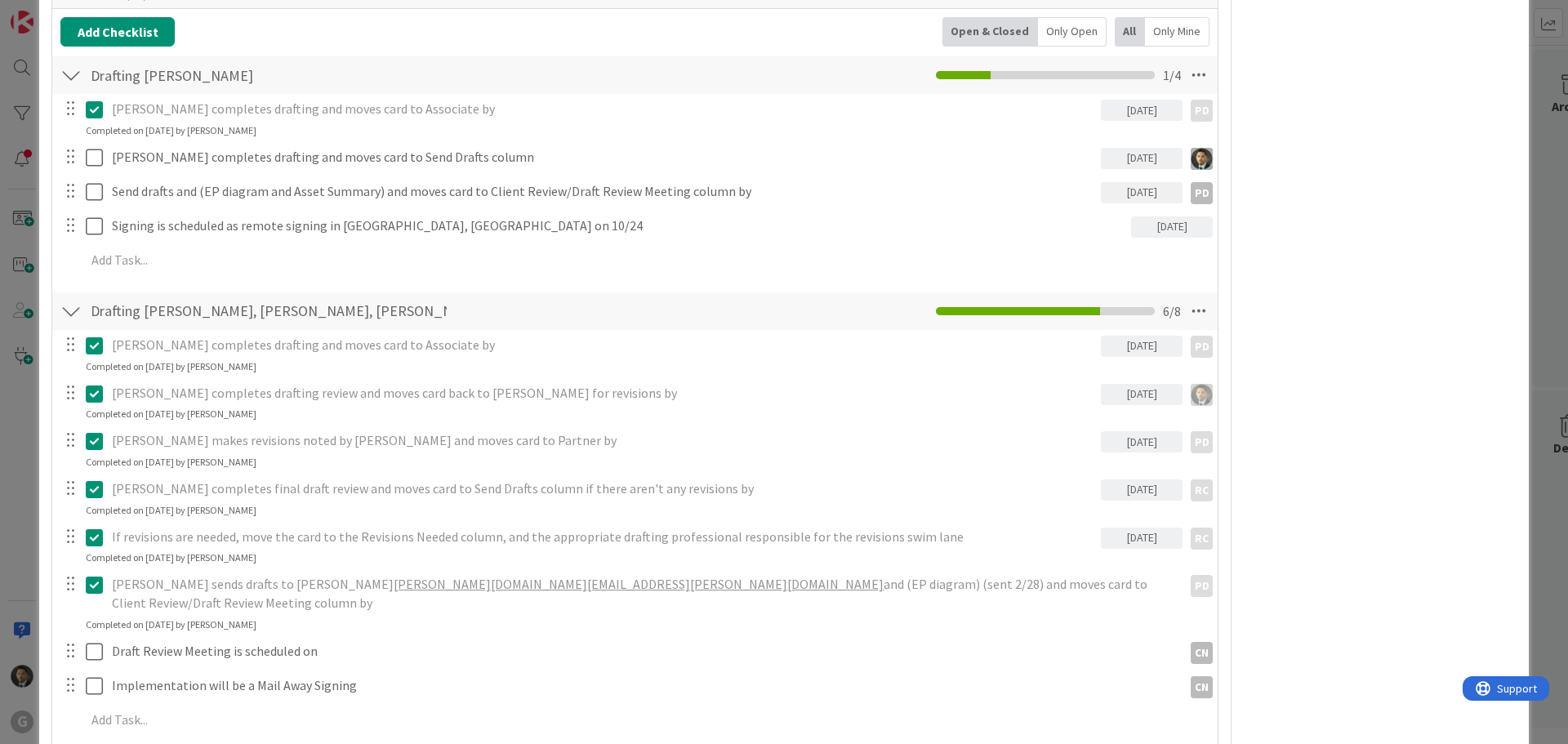
scroll to position [1715, 0]
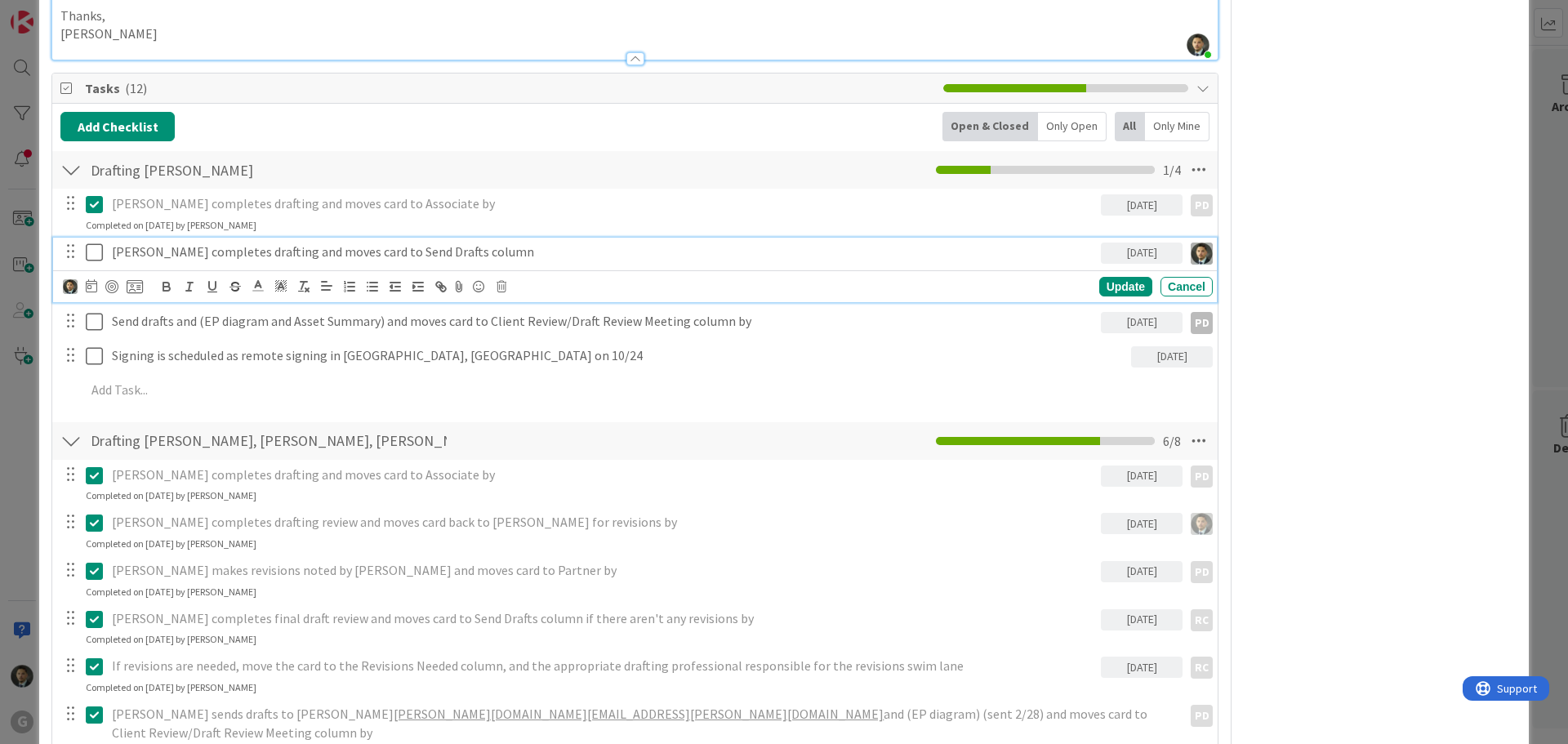
click at [91, 255] on icon at bounding box center [95, 252] width 17 height 19
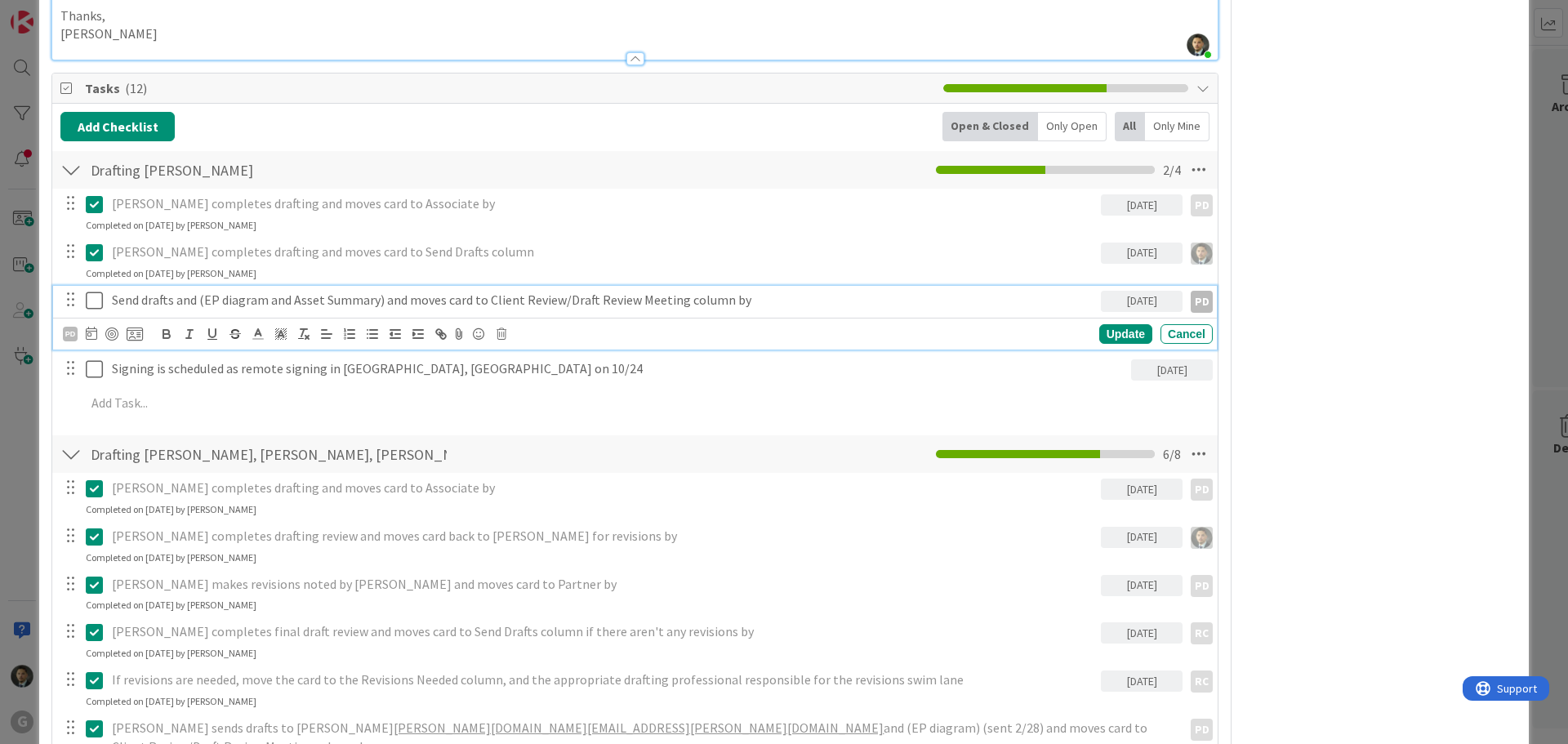
click at [93, 304] on icon at bounding box center [95, 301] width 17 height 19
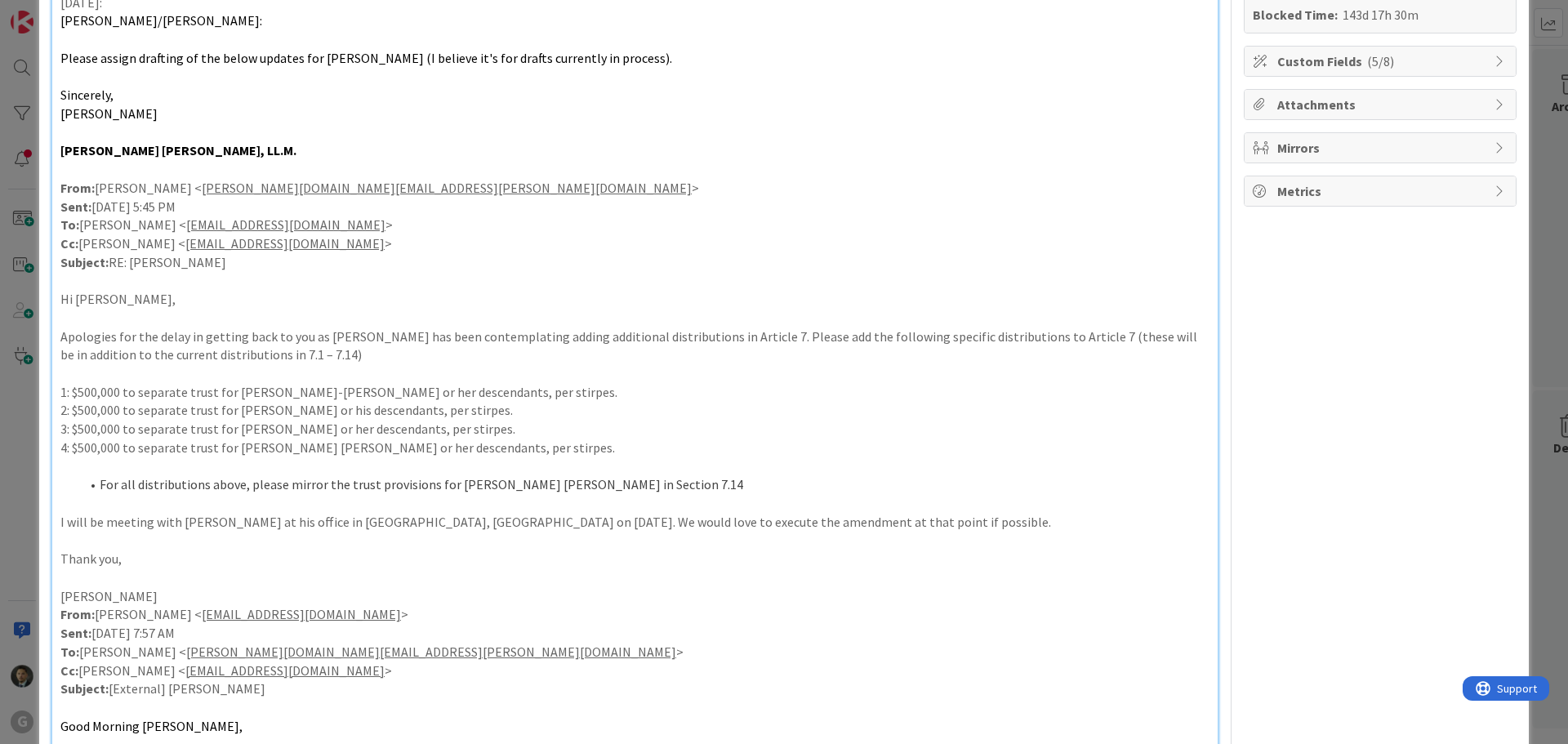
scroll to position [0, 0]
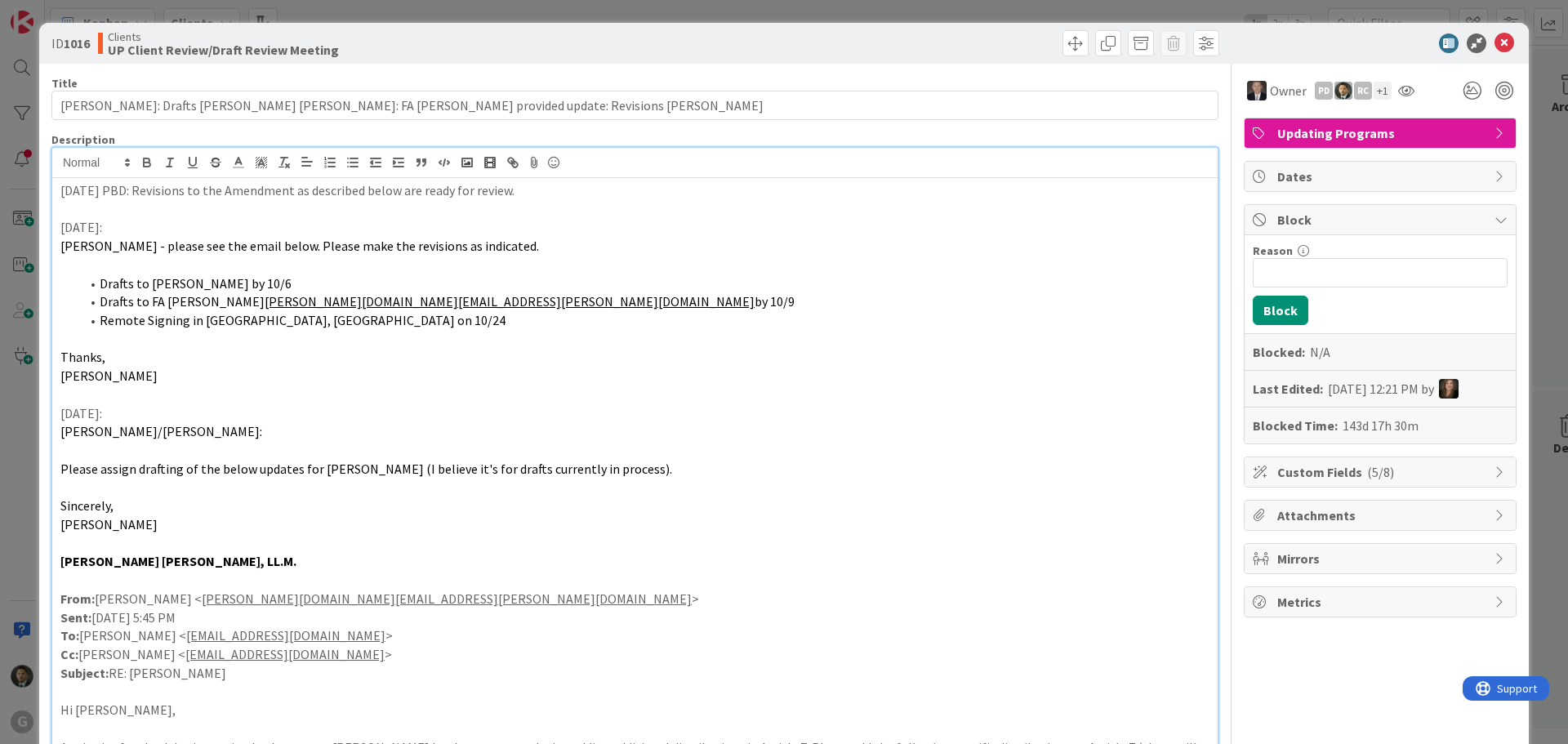
click at [1094, 4] on div "ID 1016 Clients UP Client Review/Draft Review Meeting Move Move Title 92 / 128 …" at bounding box center [784, 372] width 1568 height 744
